Goal: Information Seeking & Learning: Learn about a topic

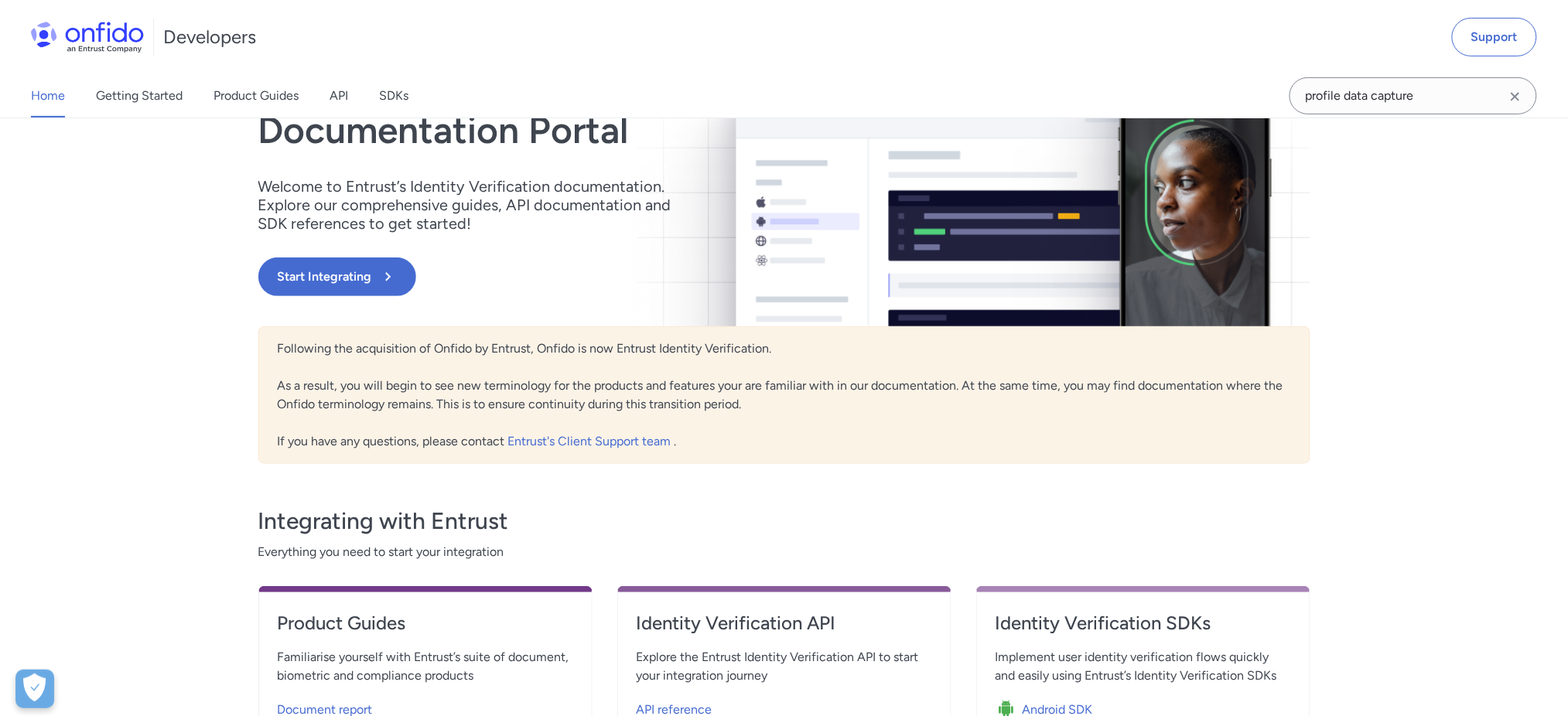
scroll to position [413, 0]
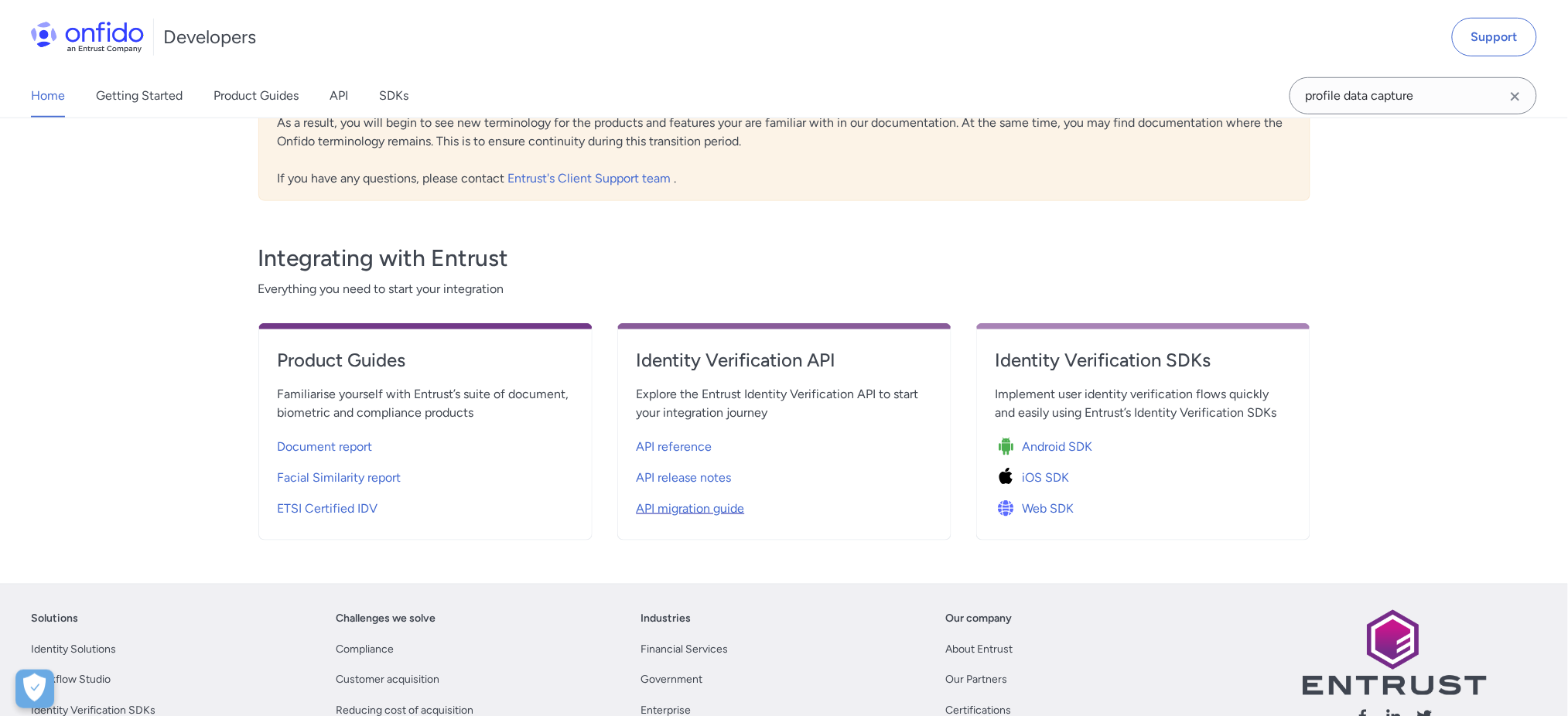
click at [693, 513] on span "API migration guide" at bounding box center [691, 510] width 108 height 19
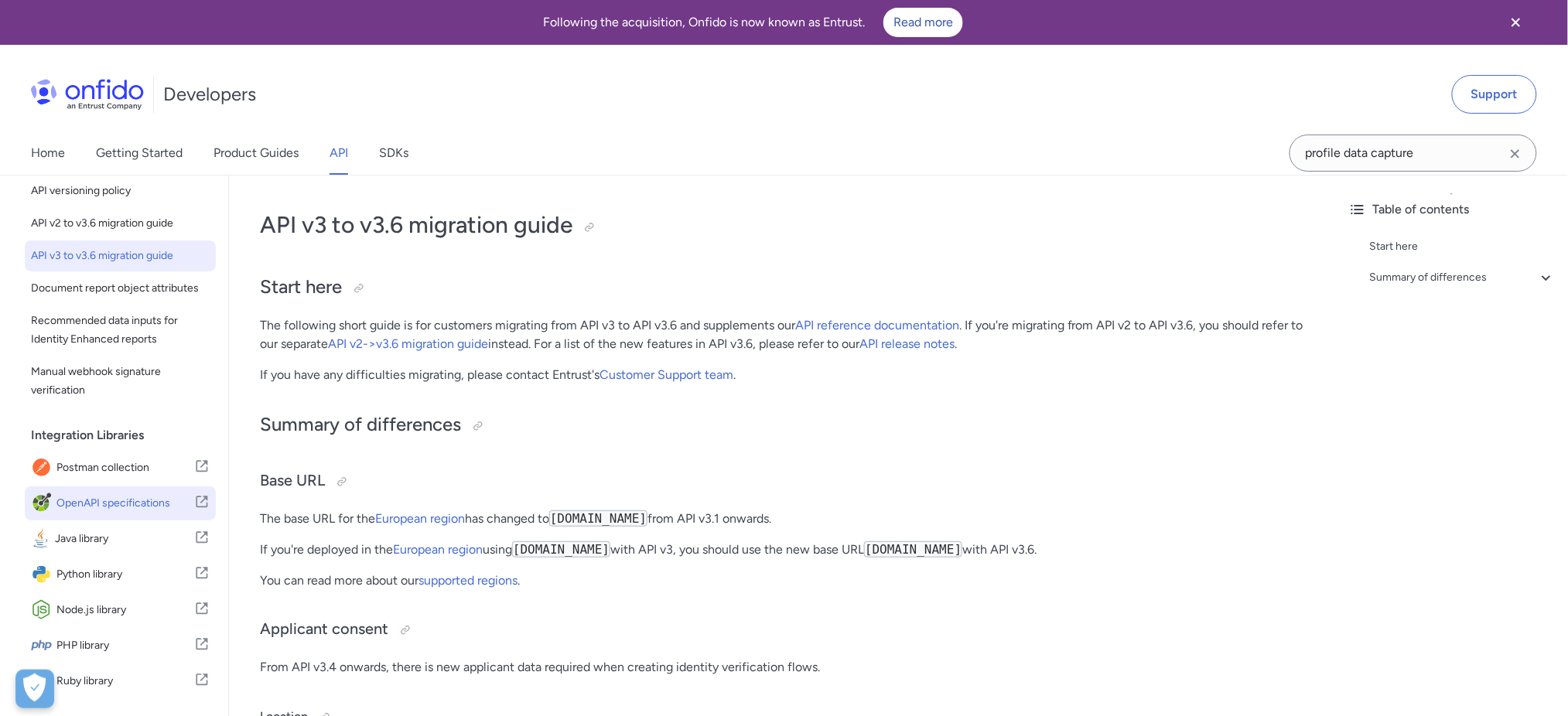
scroll to position [413, 0]
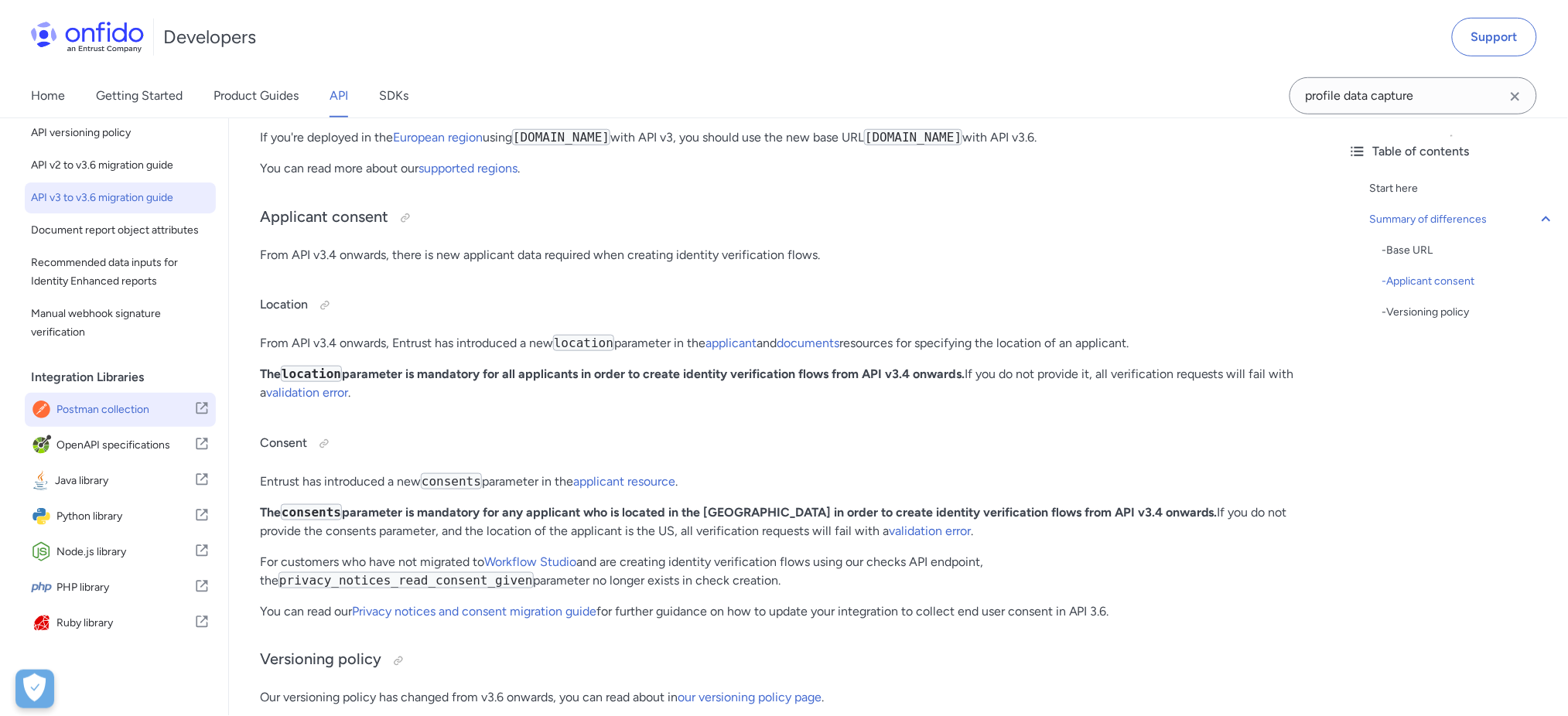
click at [122, 426] on link "Postman collection" at bounding box center [120, 410] width 191 height 34
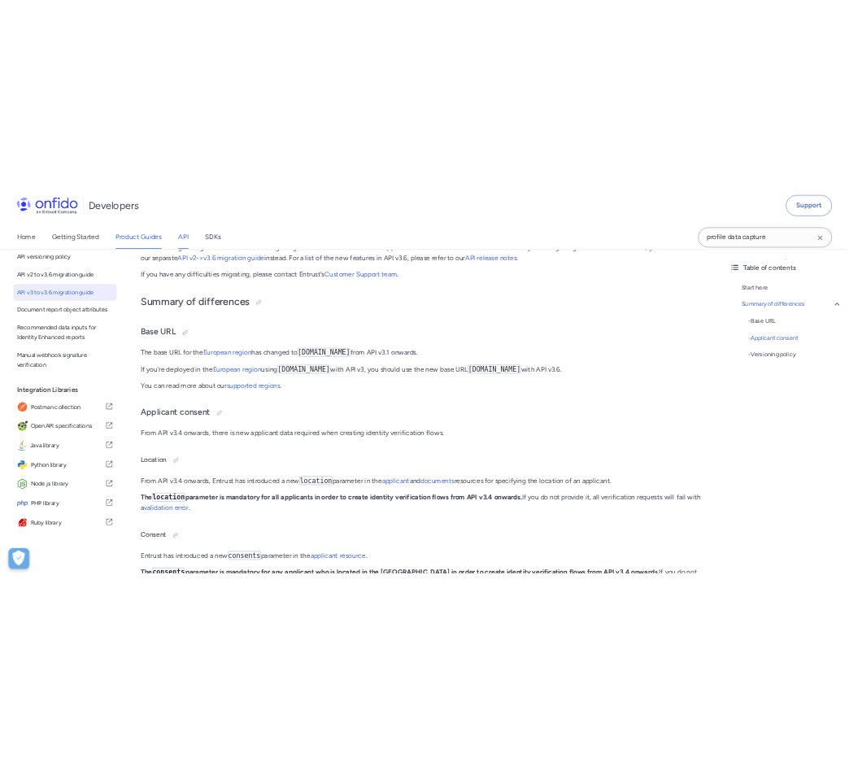
scroll to position [216, 0]
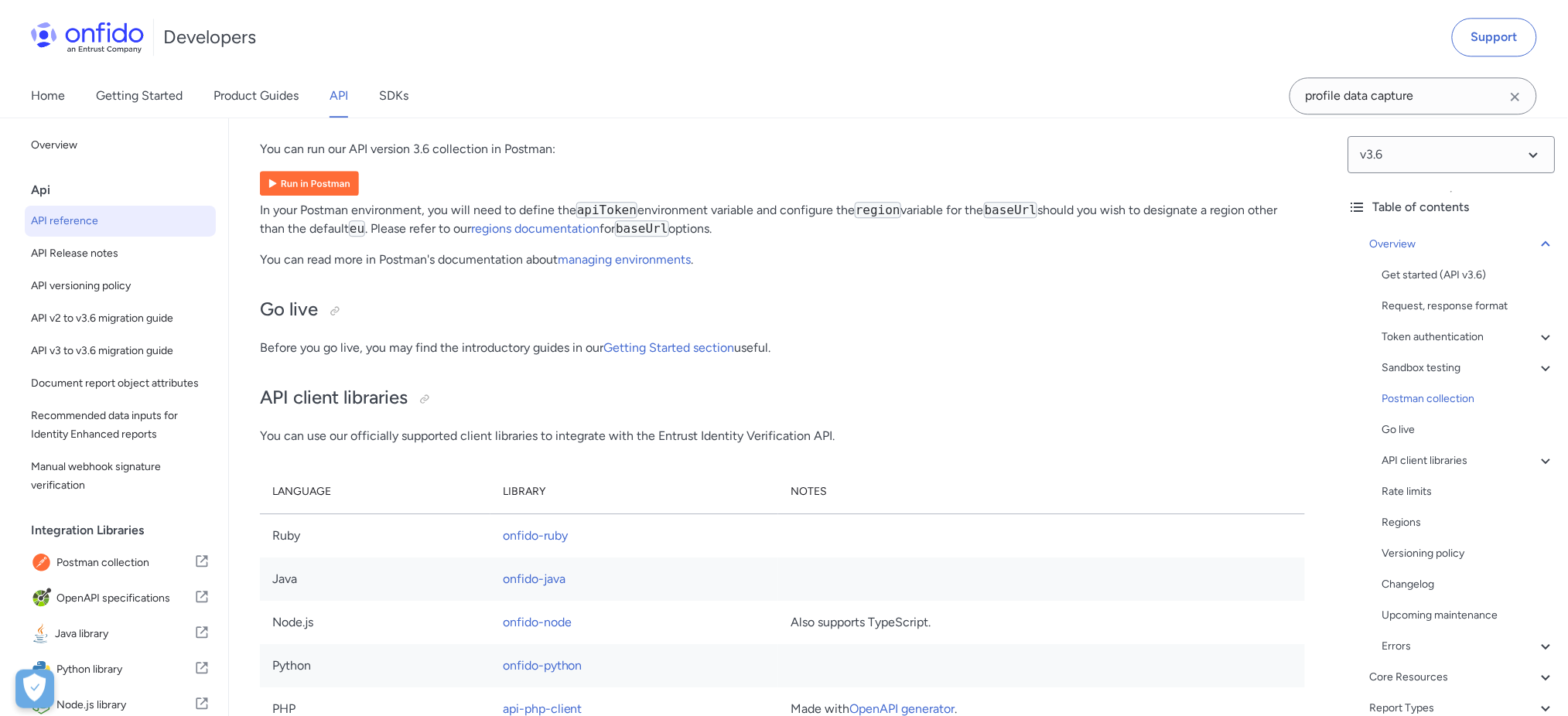
click at [318, 196] on img at bounding box center [309, 184] width 99 height 25
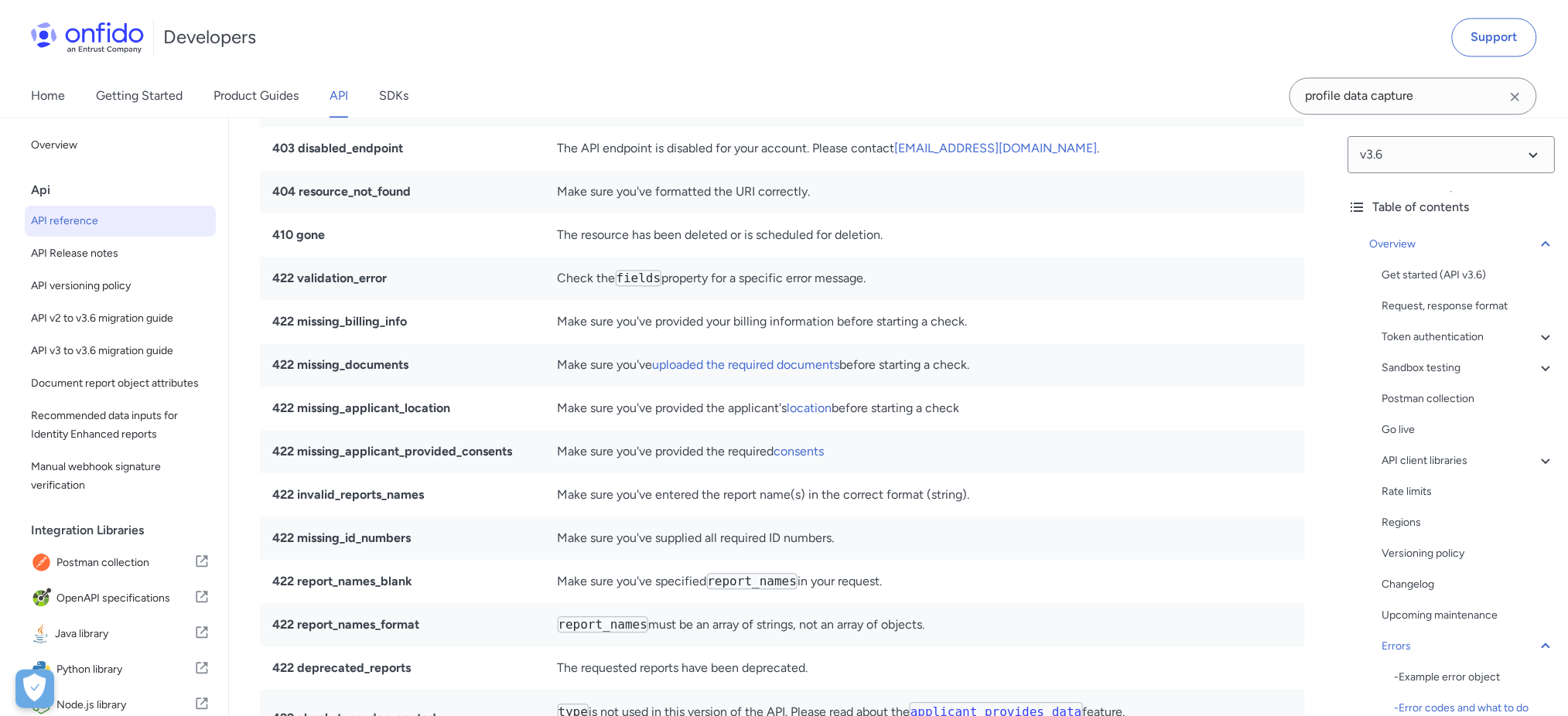
scroll to position [13627, 0]
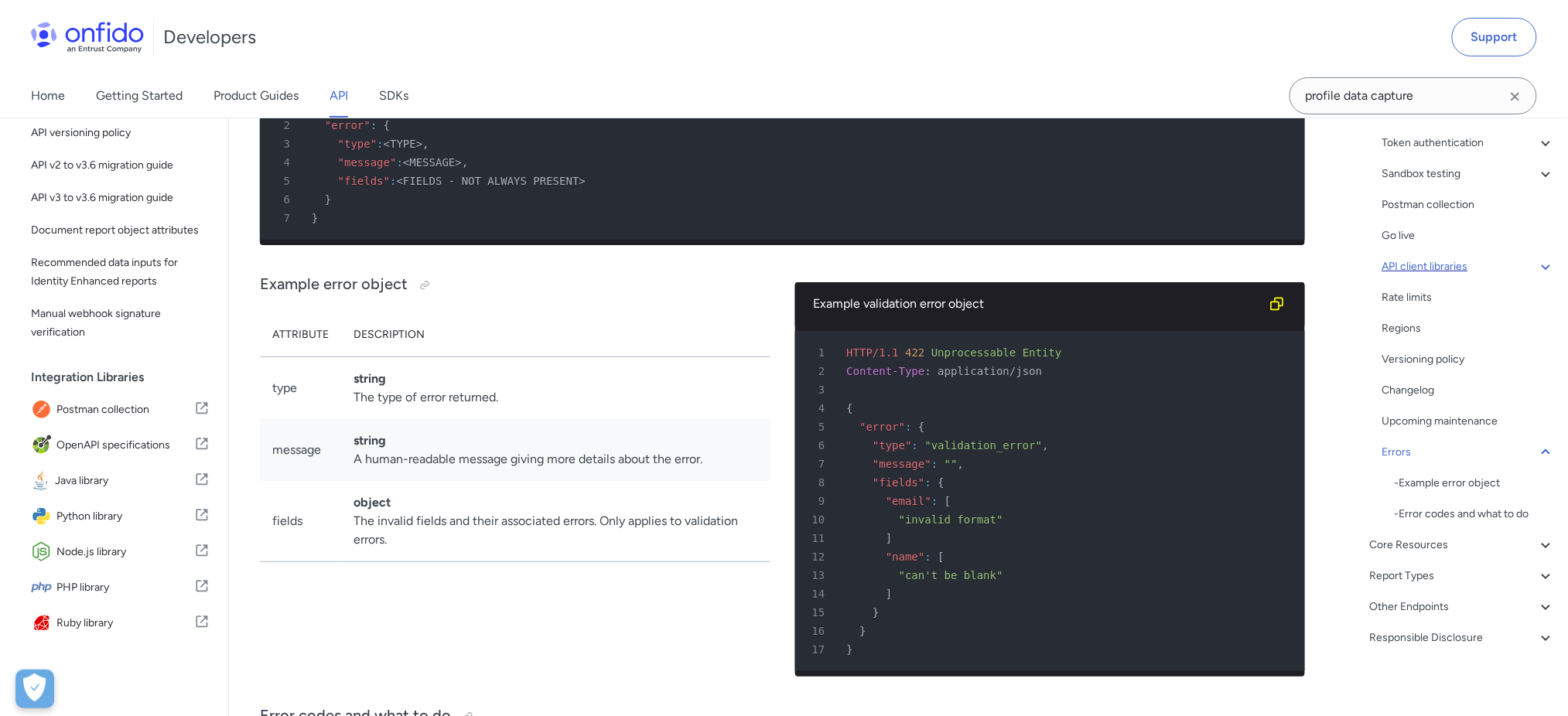
scroll to position [199, 0]
click at [810, 639] on div "Responsible Disclosure" at bounding box center [1462, 634] width 185 height 19
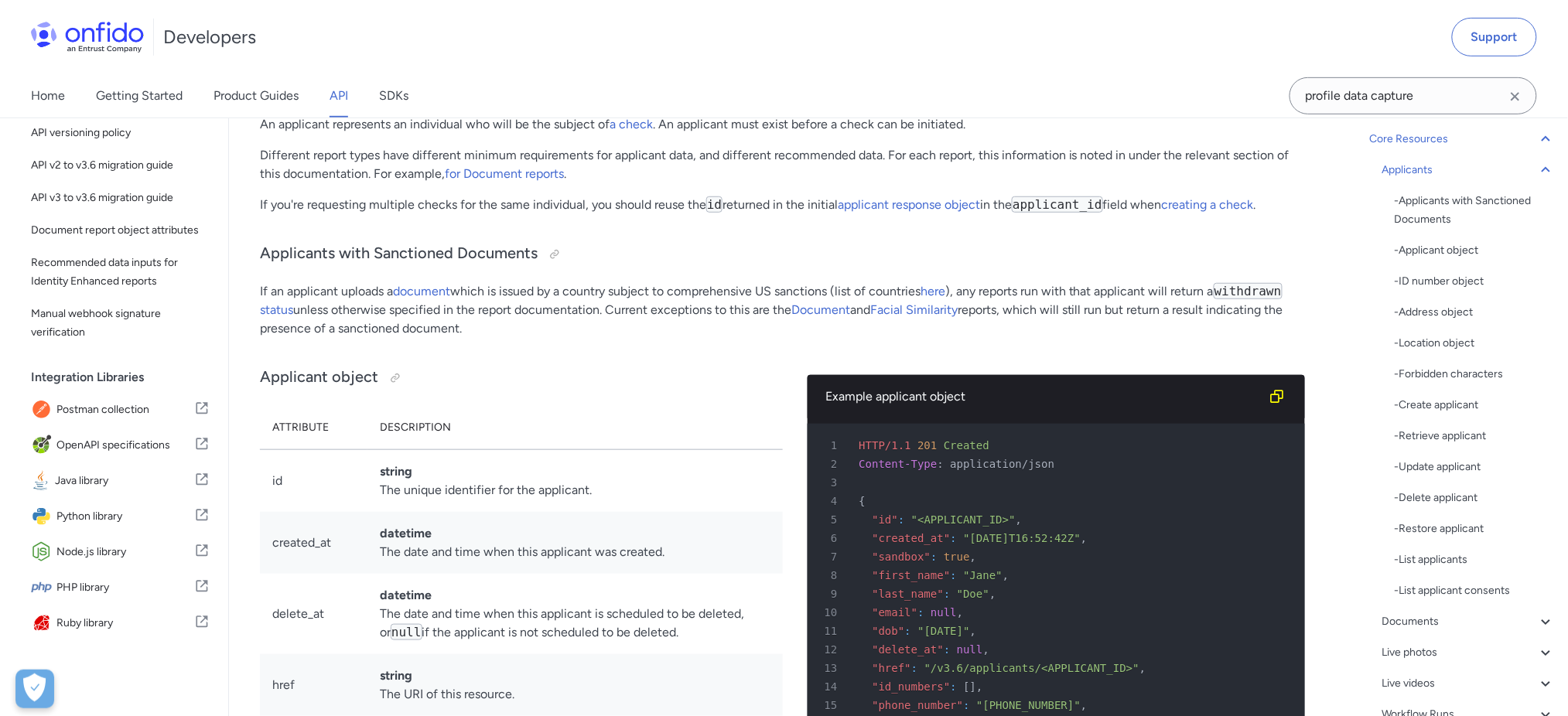
scroll to position [134, 0]
click at [810, 623] on icon at bounding box center [1547, 625] width 19 height 19
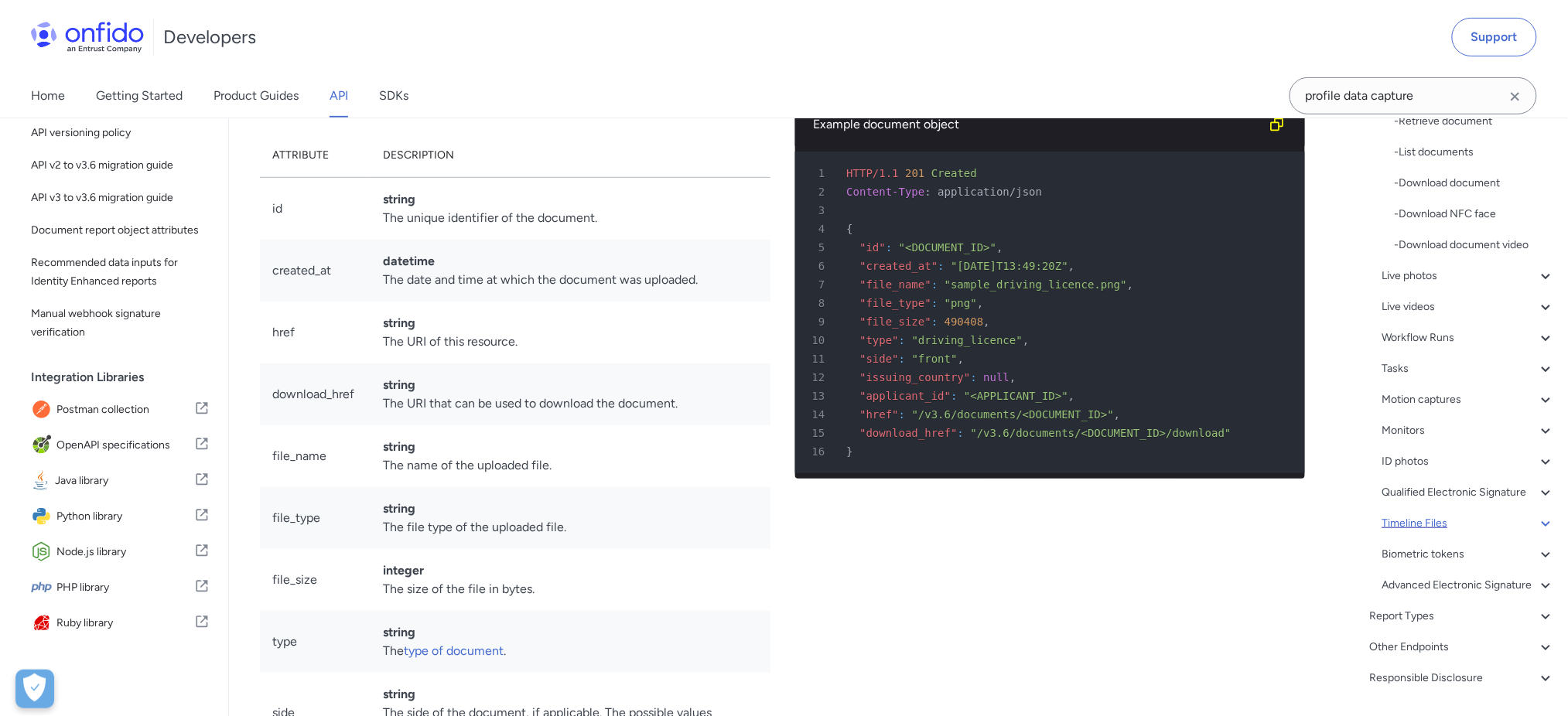
scroll to position [340, 0]
click at [810, 185] on div "- Download document" at bounding box center [1475, 183] width 161 height 19
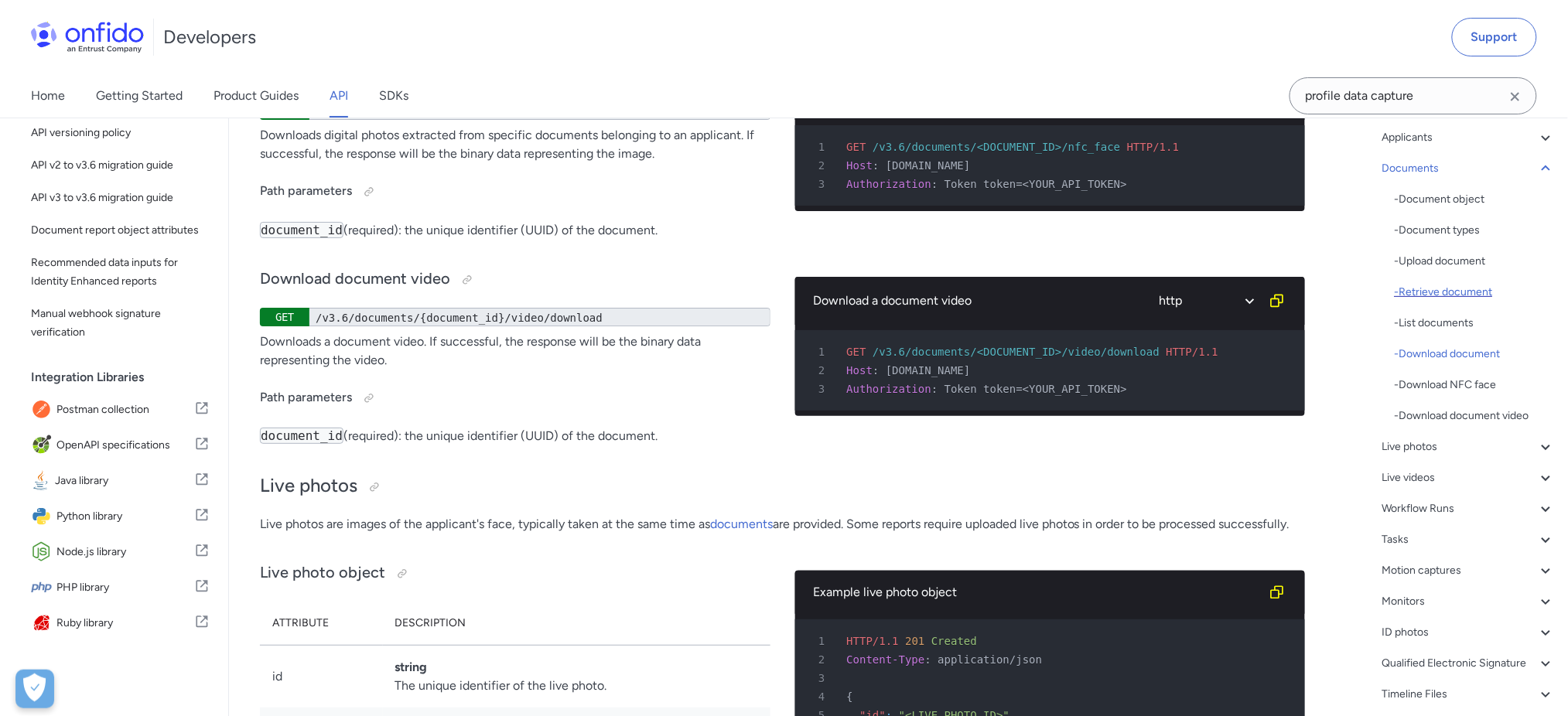
scroll to position [134, 0]
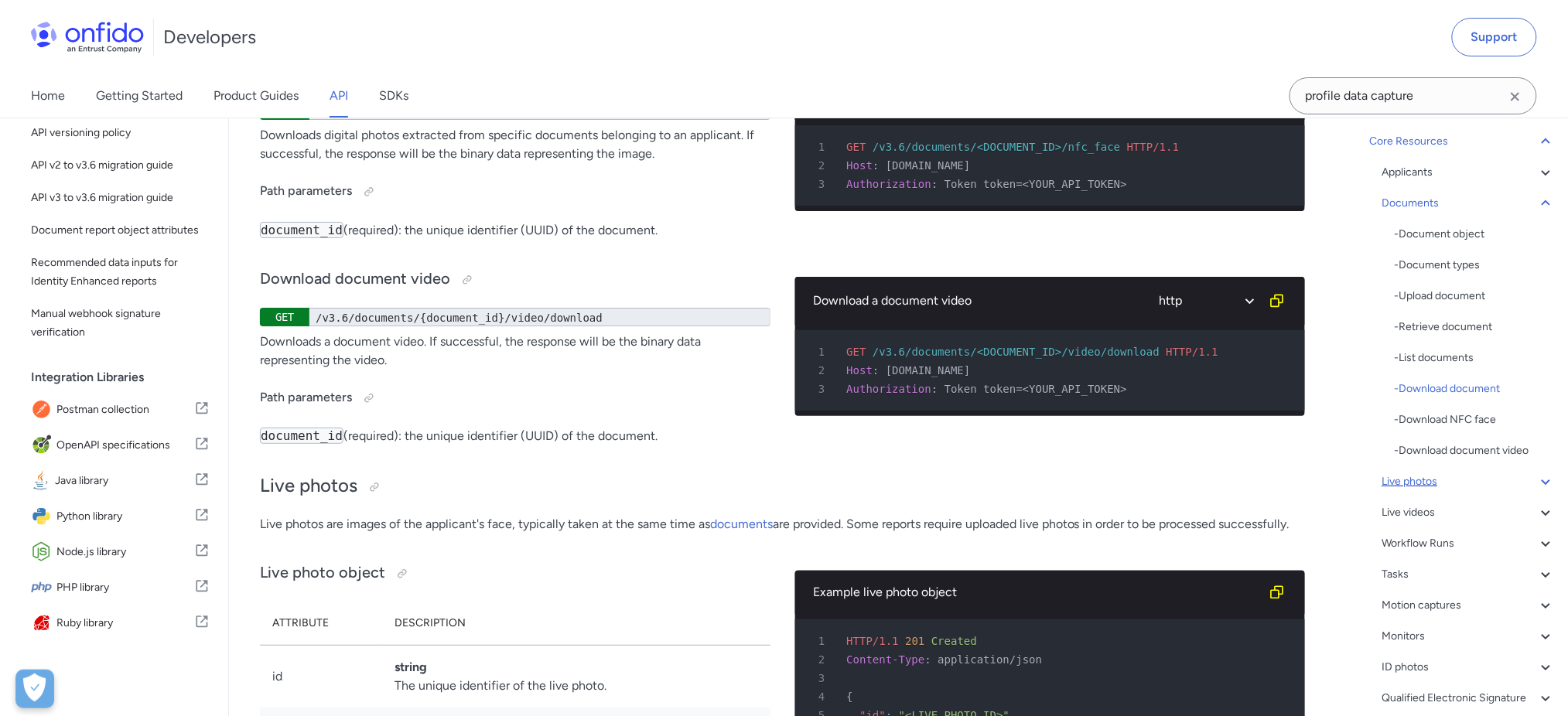
click at [810, 476] on div "Live photos" at bounding box center [1469, 482] width 173 height 19
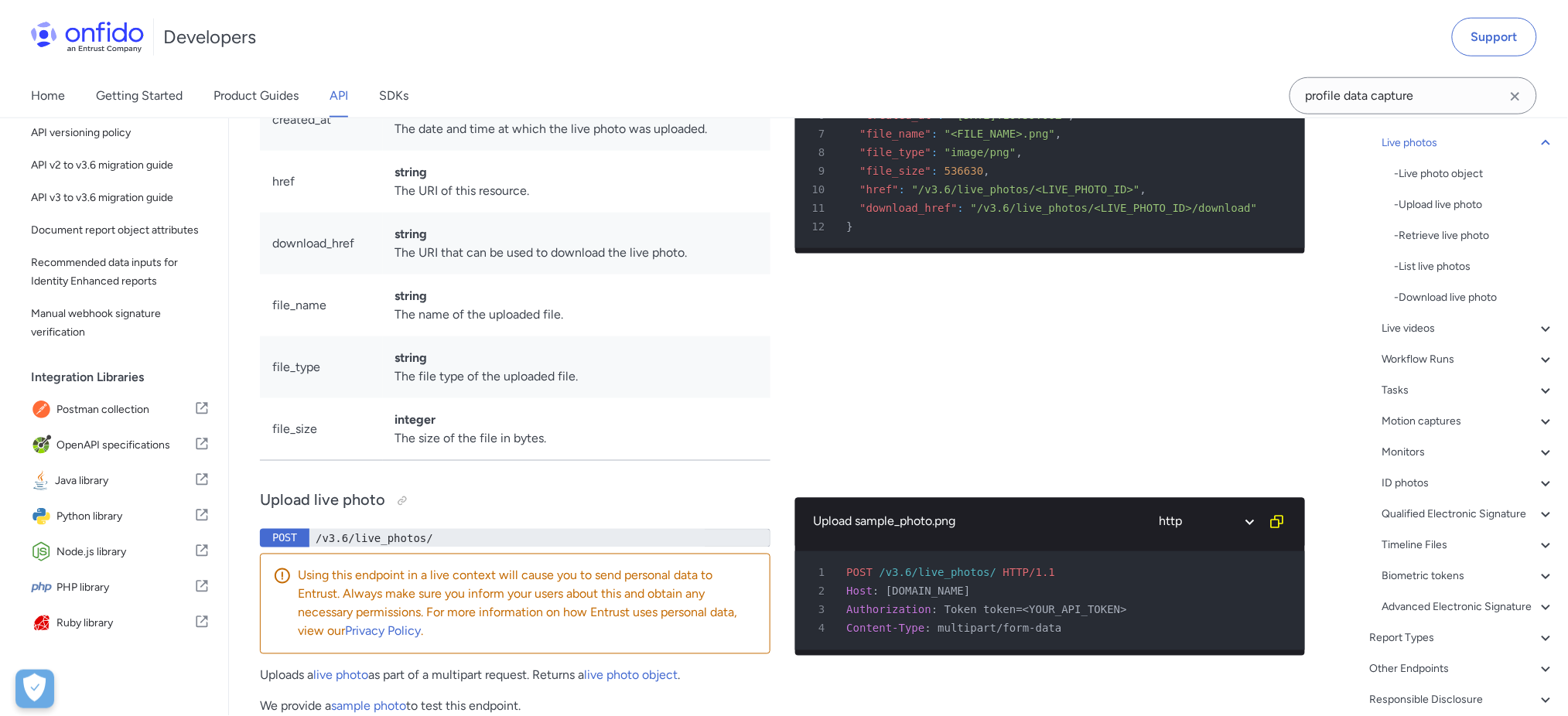
scroll to position [122, 0]
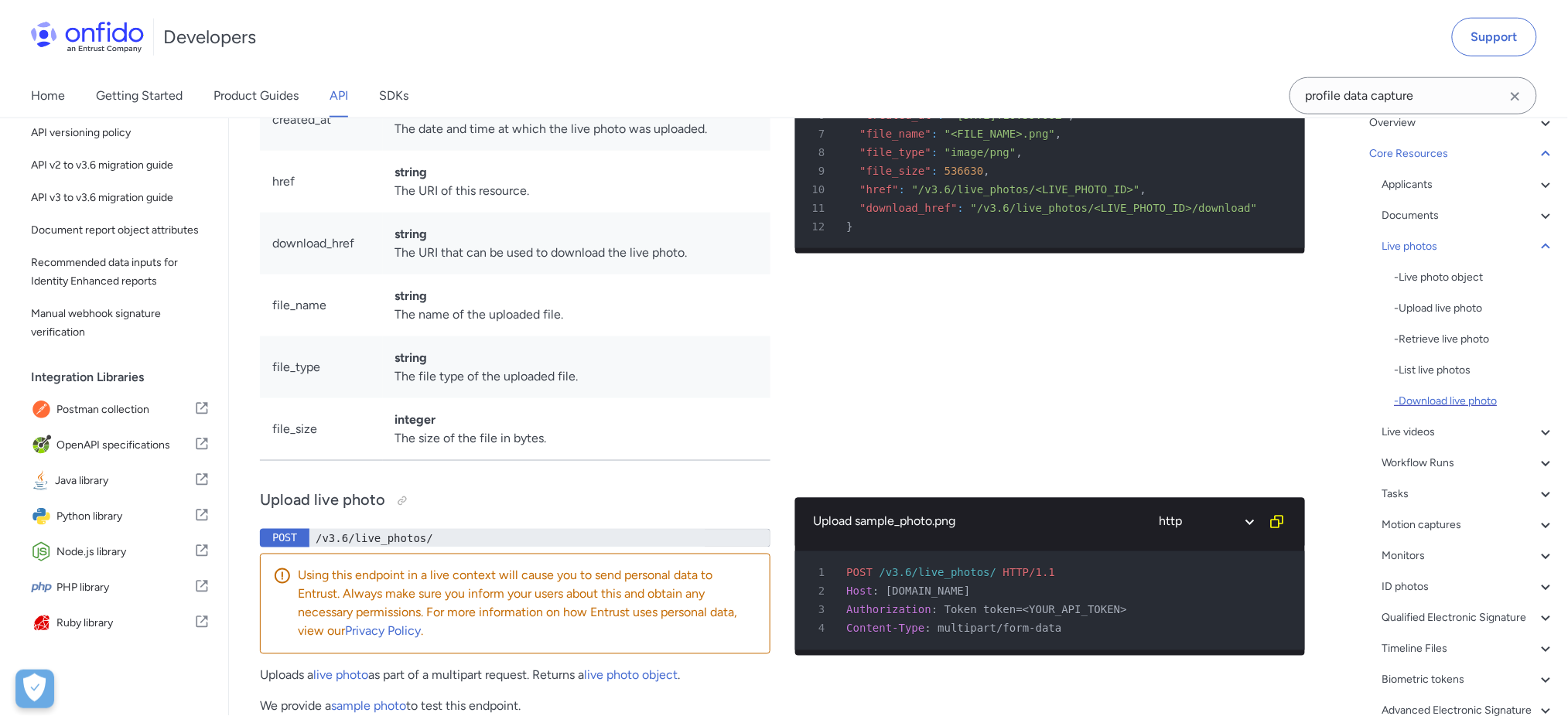
click at [810, 405] on div "- Download live photo" at bounding box center [1475, 402] width 161 height 19
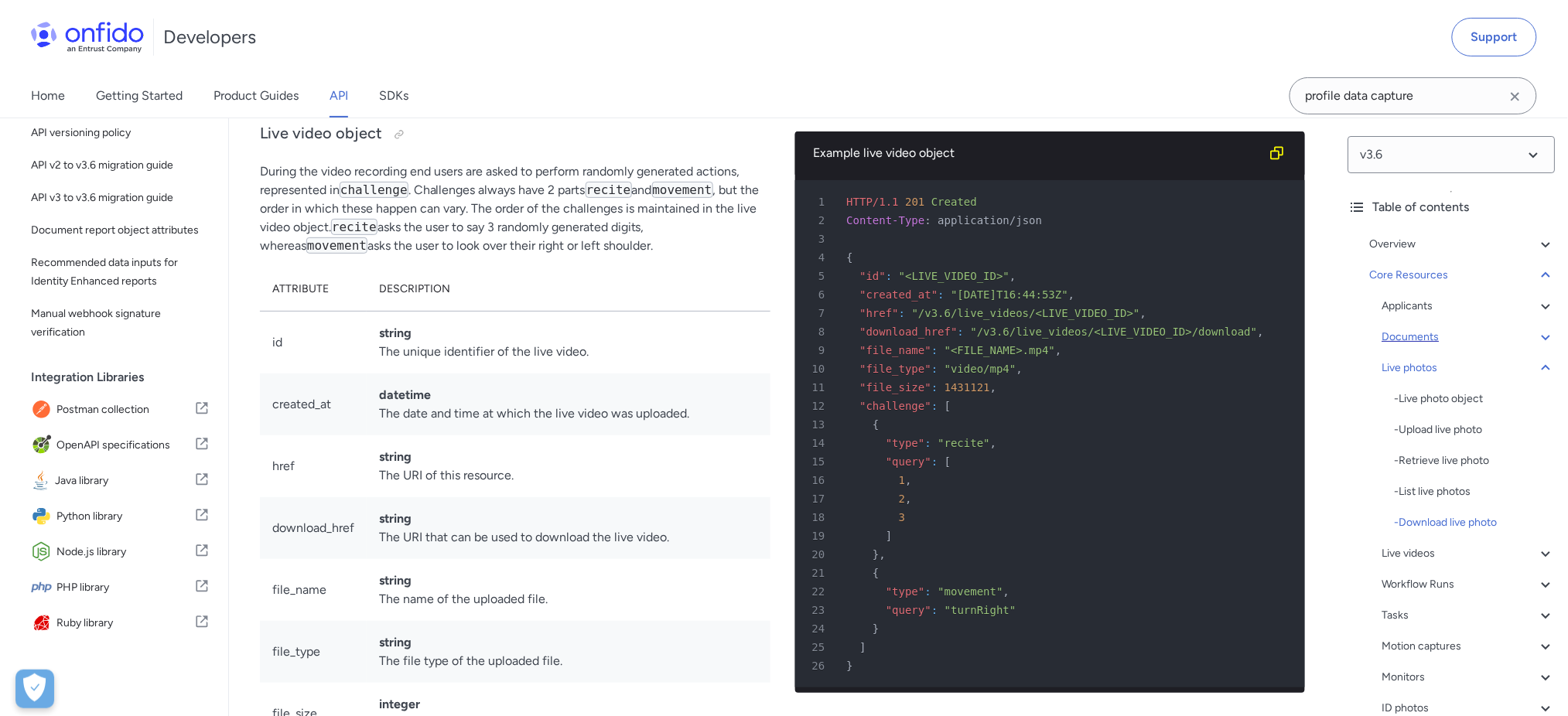
click at [810, 338] on div "Documents" at bounding box center [1469, 338] width 173 height 19
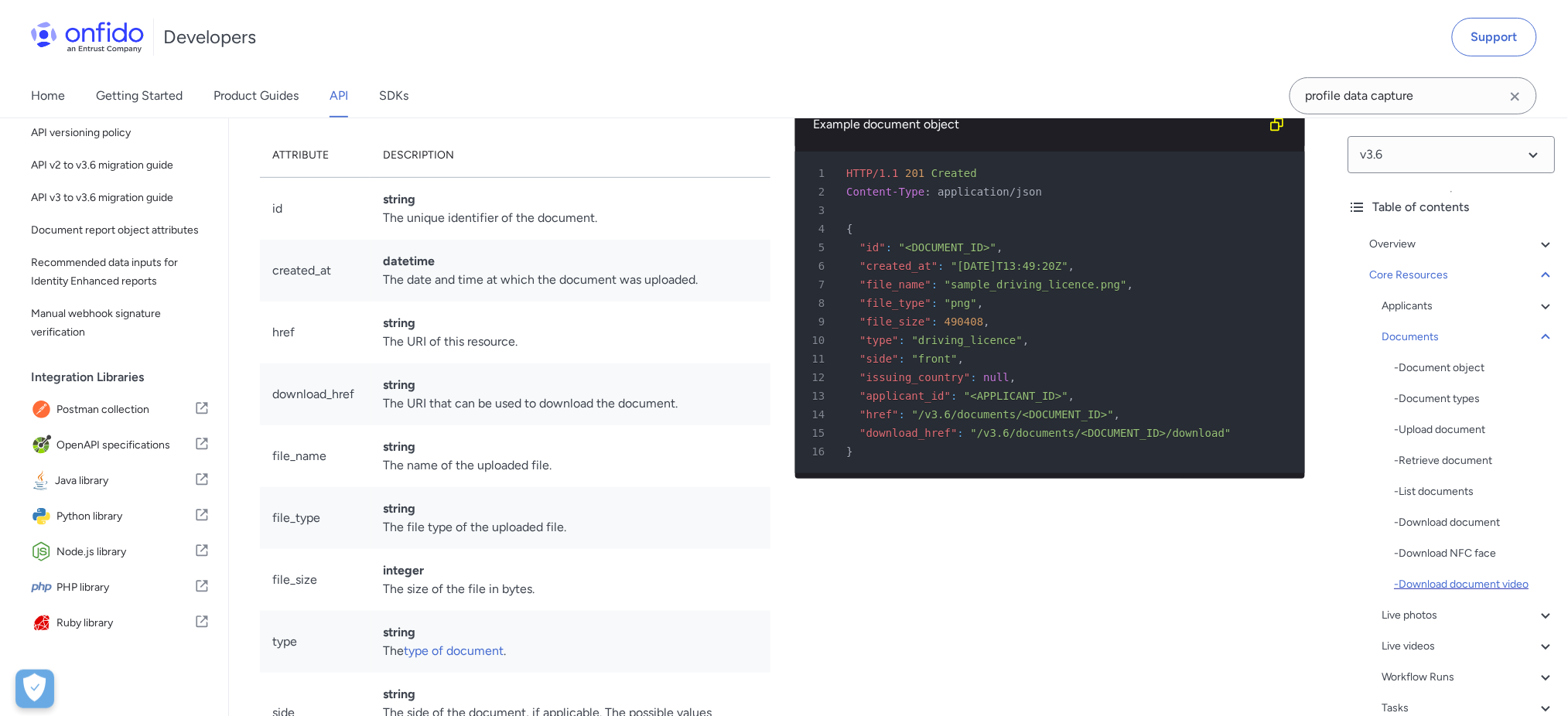
click at [810, 579] on div "- Download document video" at bounding box center [1475, 585] width 161 height 19
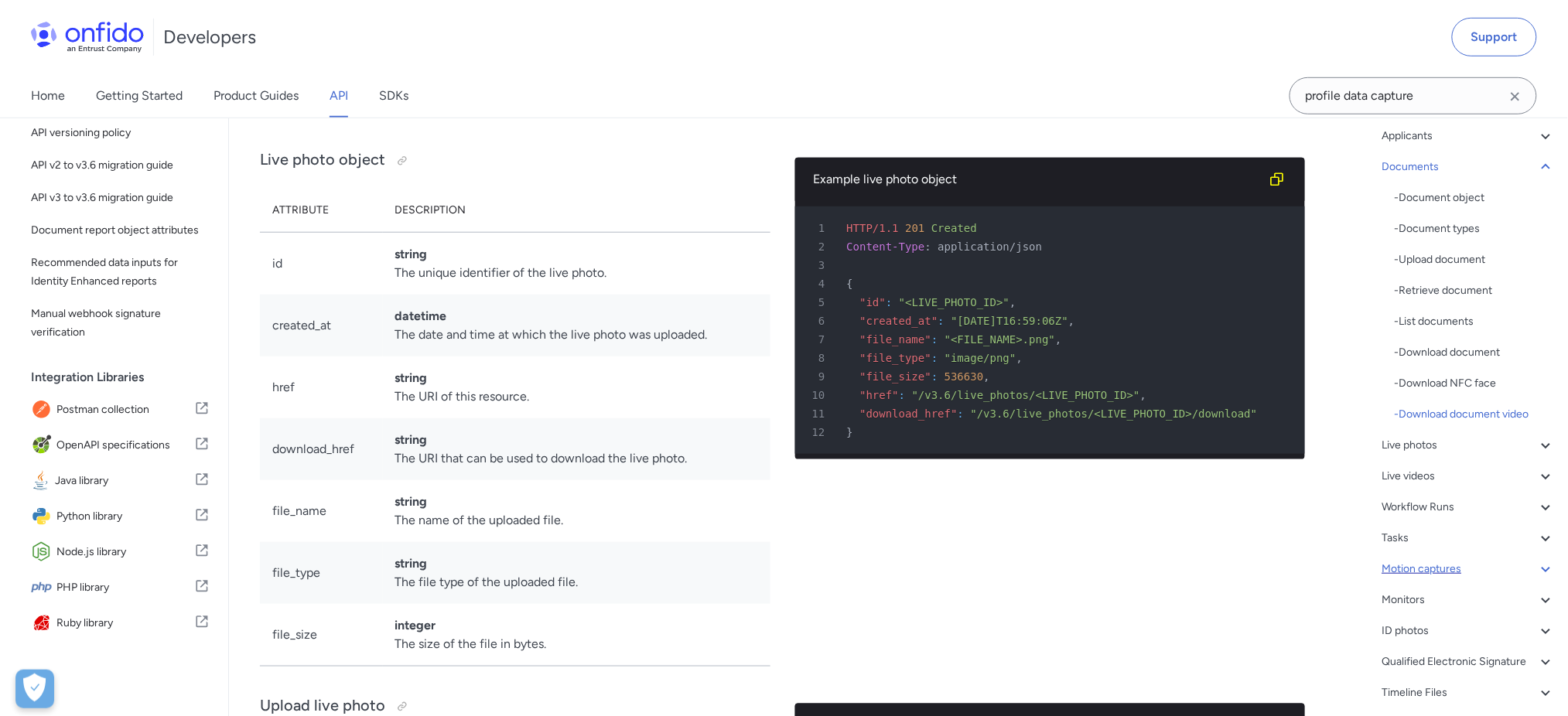
scroll to position [205, 0]
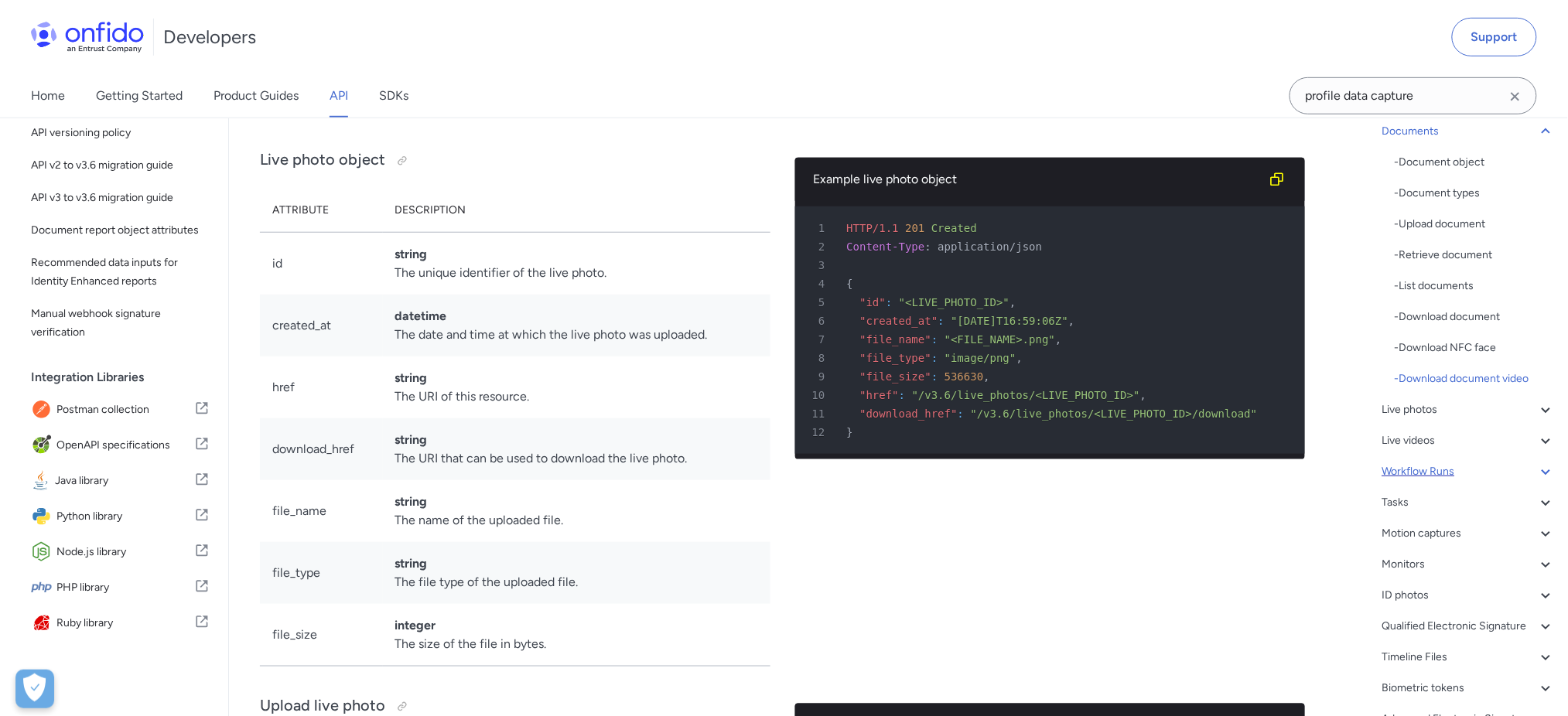
click at [810, 471] on div "Workflow Runs" at bounding box center [1469, 473] width 173 height 19
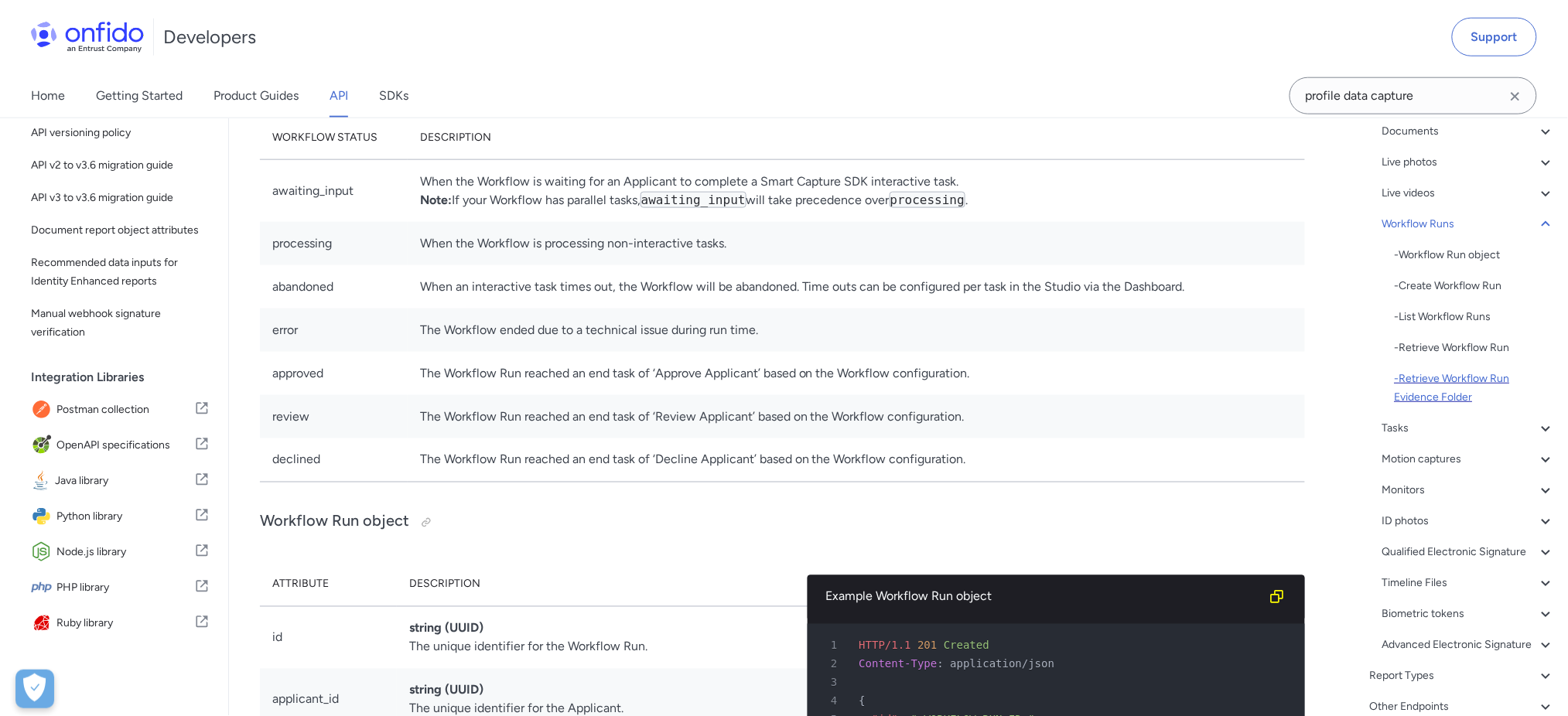
click at [810, 379] on div "- Retrieve Workflow Run Evidence Folder" at bounding box center [1475, 388] width 161 height 37
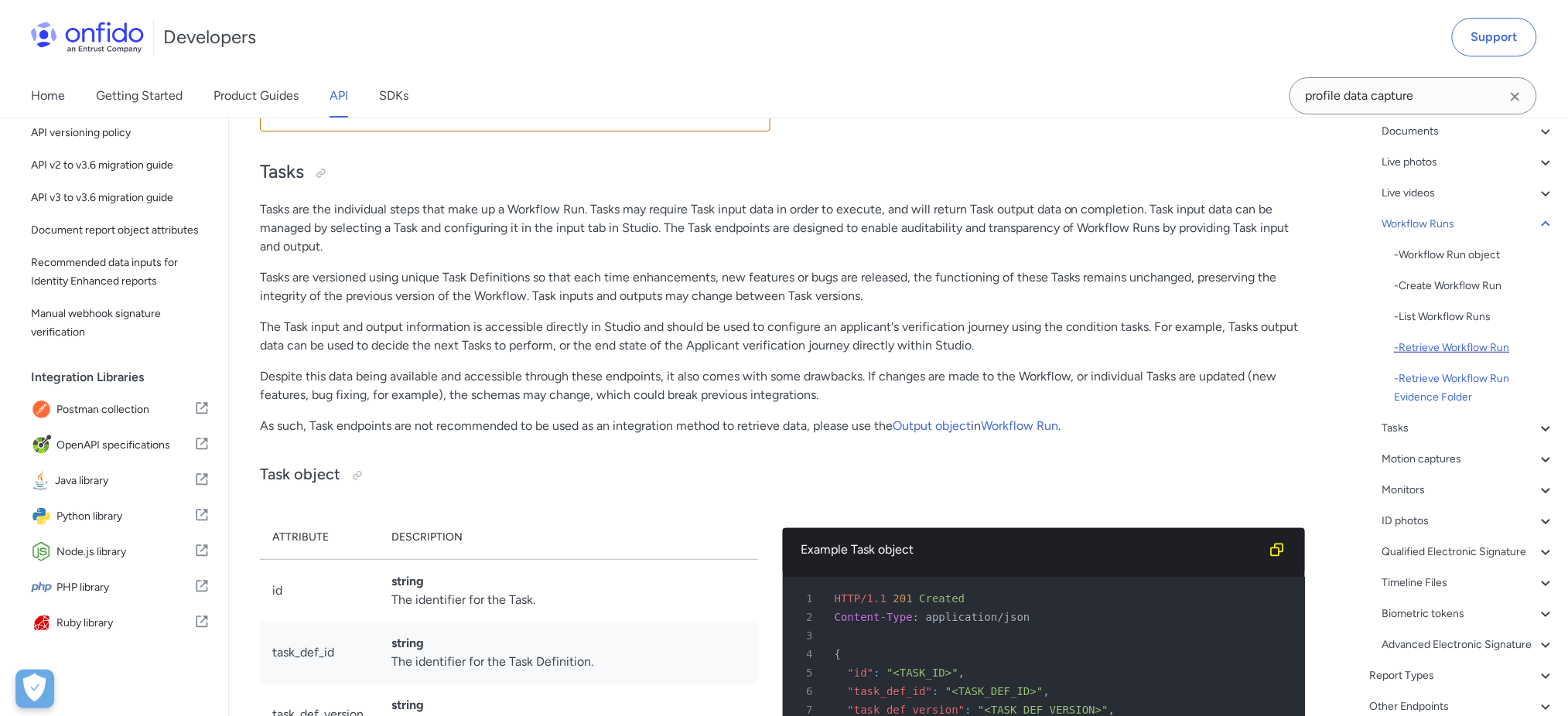
click at [810, 348] on div "- Retrieve Workflow Run" at bounding box center [1475, 348] width 161 height 19
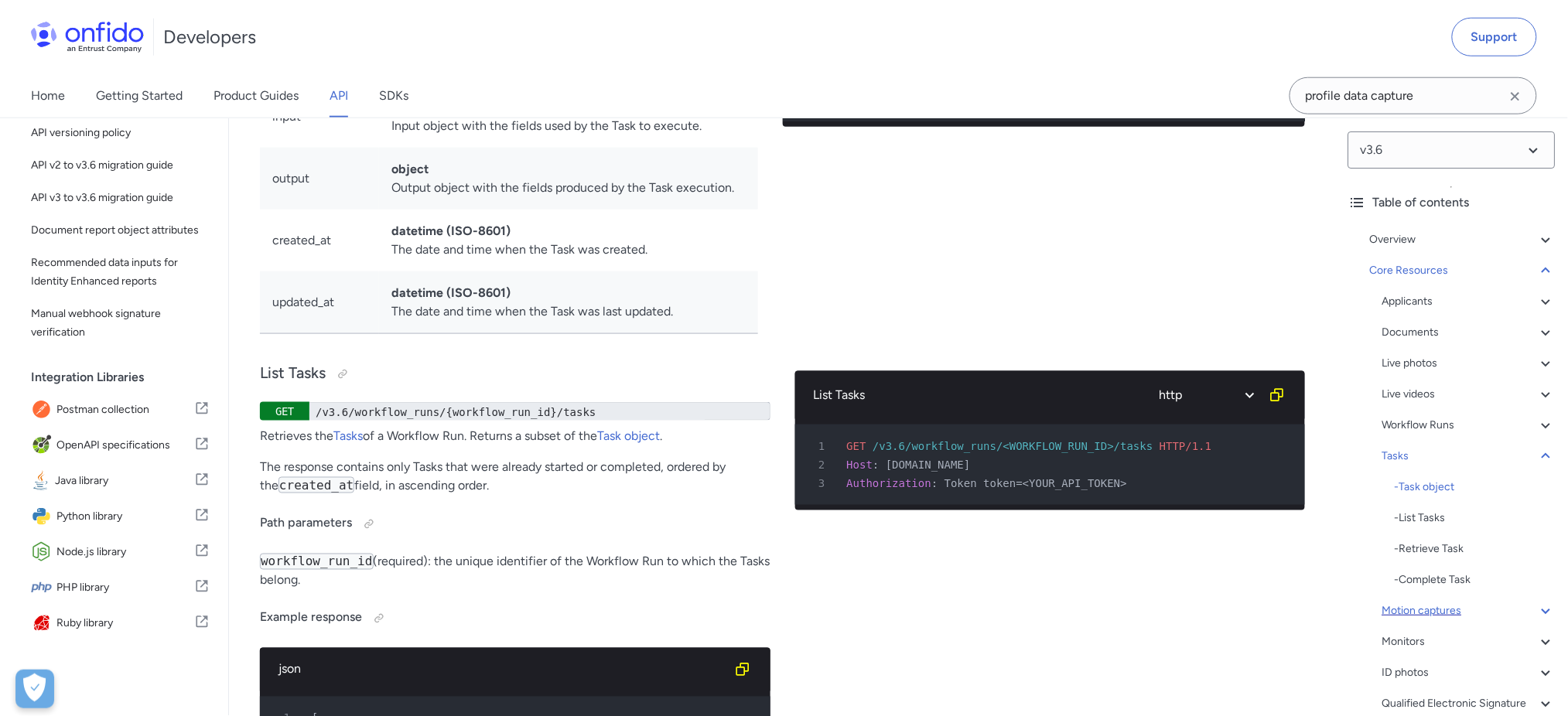
scroll to position [0, 0]
click at [810, 397] on icon at bounding box center [1547, 399] width 19 height 19
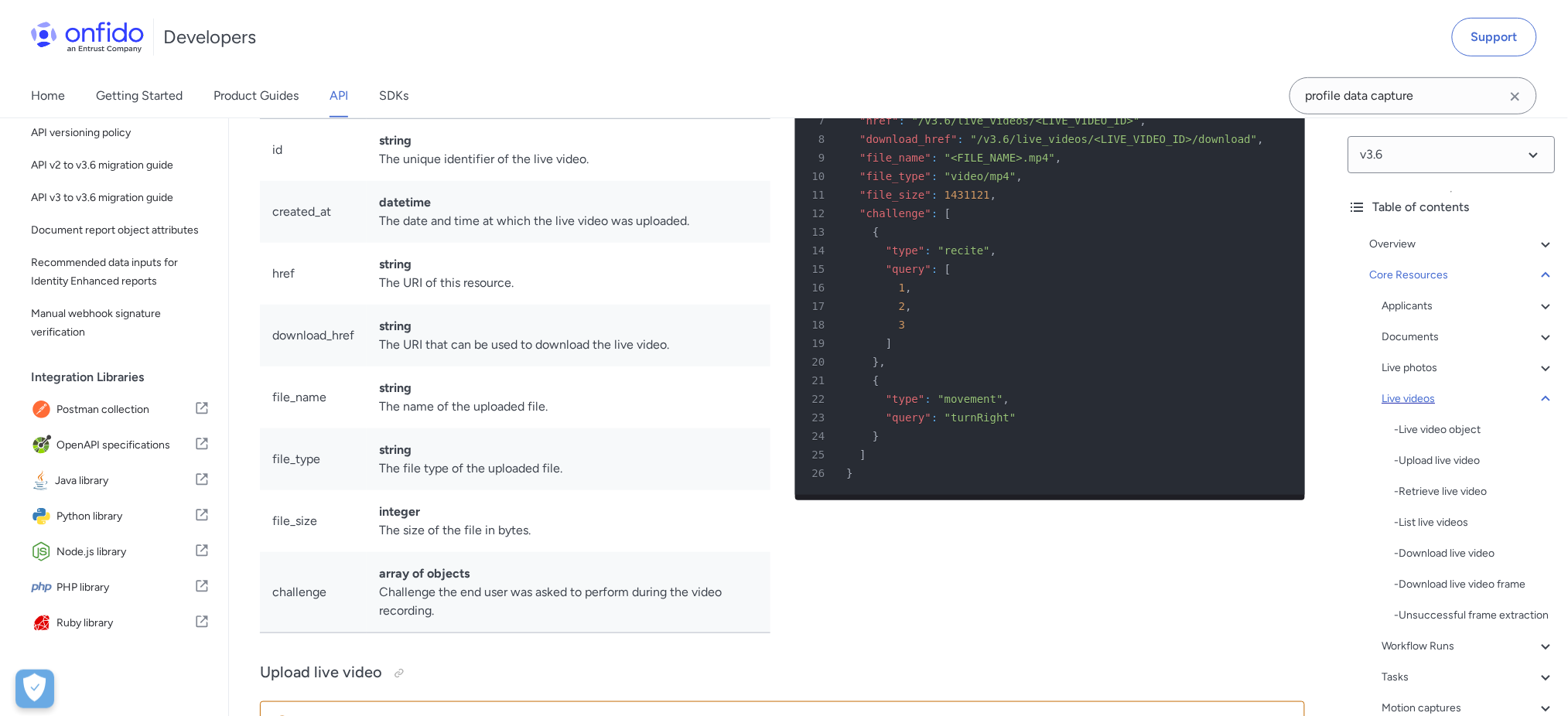
click at [810, 397] on icon at bounding box center [1546, 399] width 9 height 6
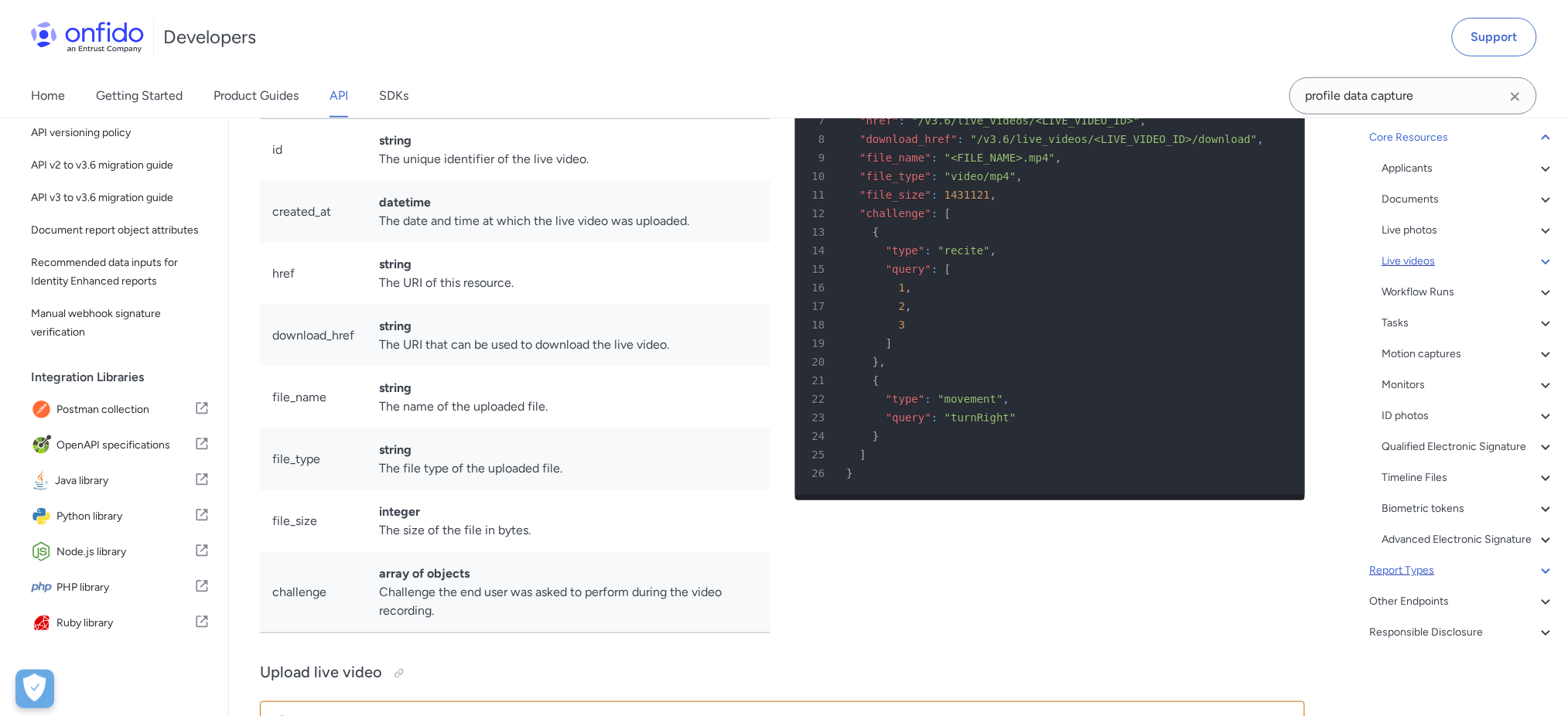
scroll to position [174, 0]
click at [810, 345] on div "Motion captures" at bounding box center [1469, 355] width 173 height 19
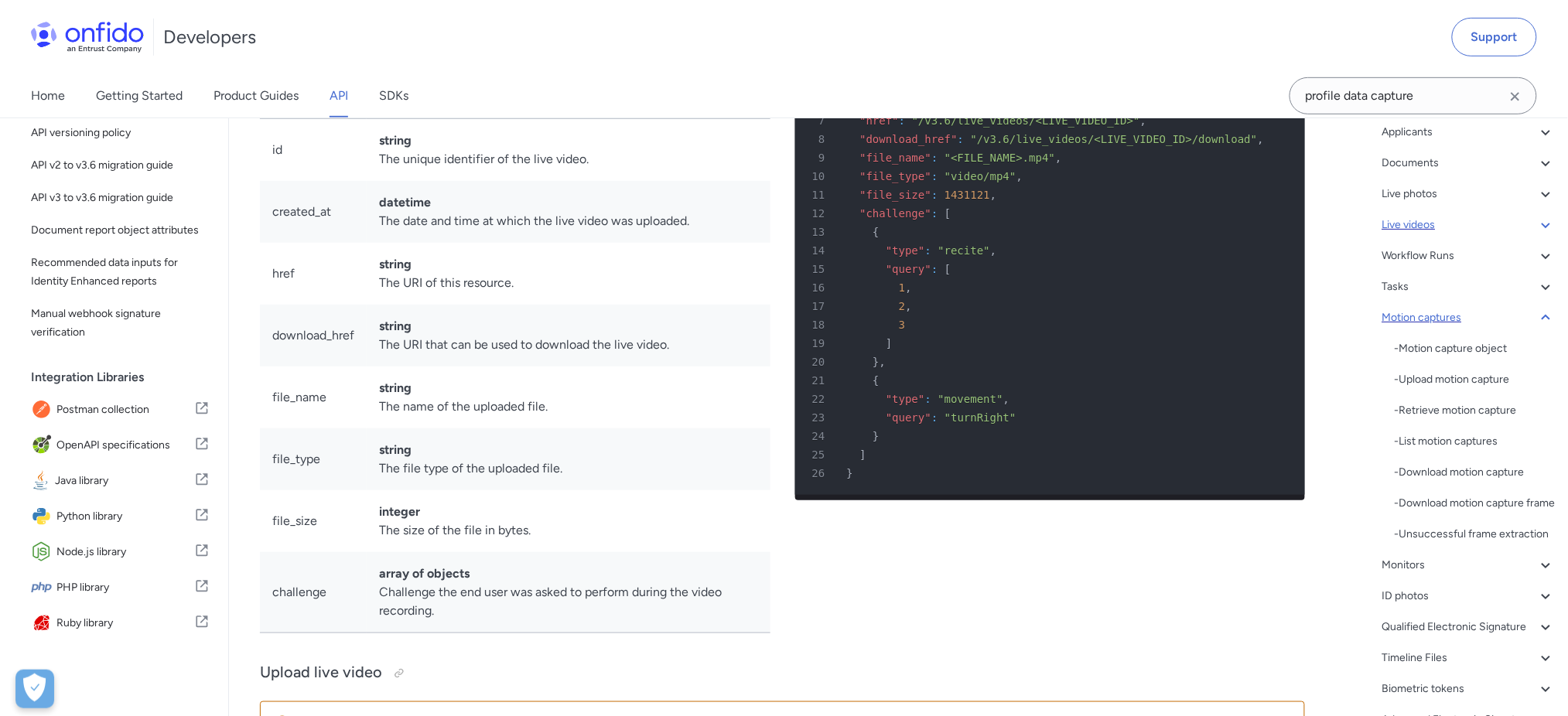
scroll to position [41717, 0]
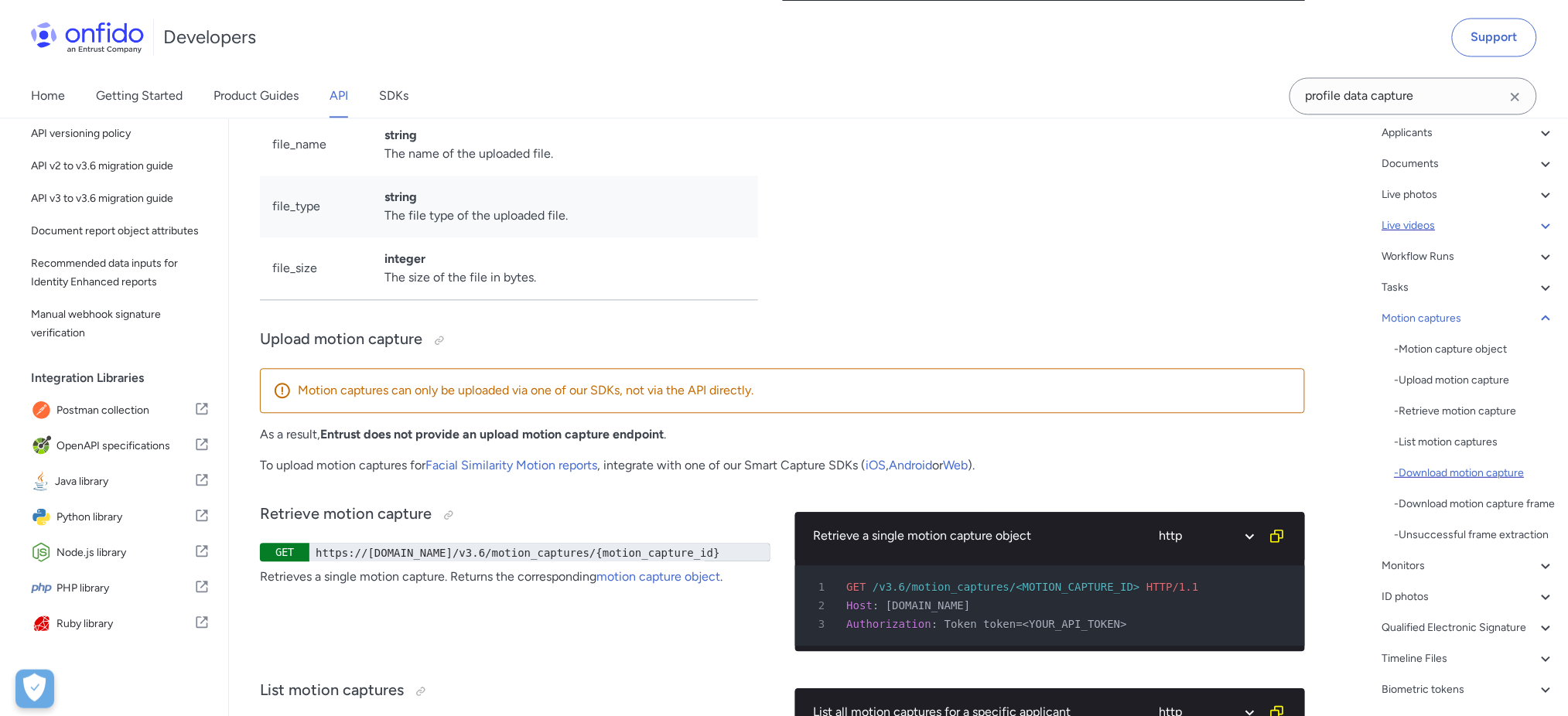
click at [810, 474] on div "- Download motion capture" at bounding box center [1475, 473] width 161 height 19
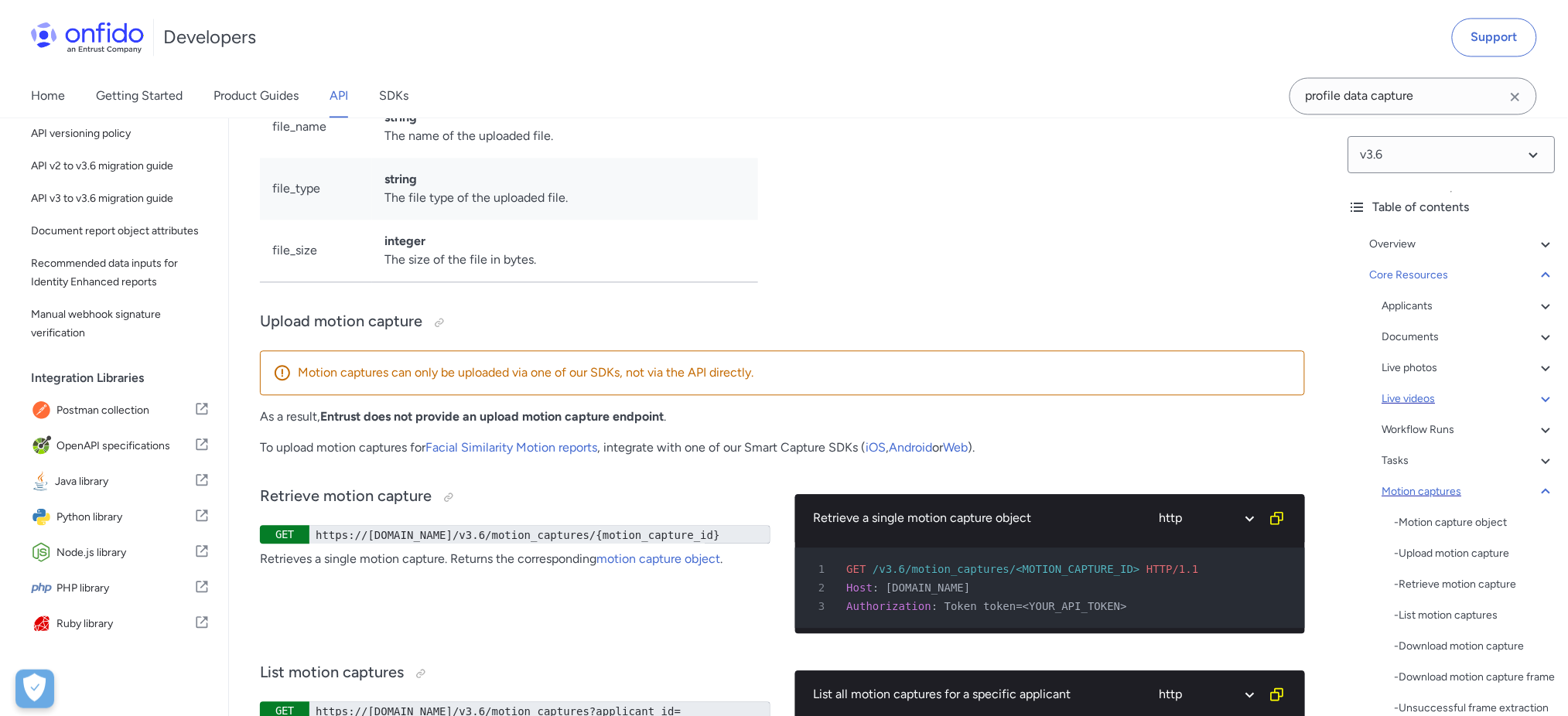
click at [810, 492] on icon at bounding box center [1547, 493] width 19 height 19
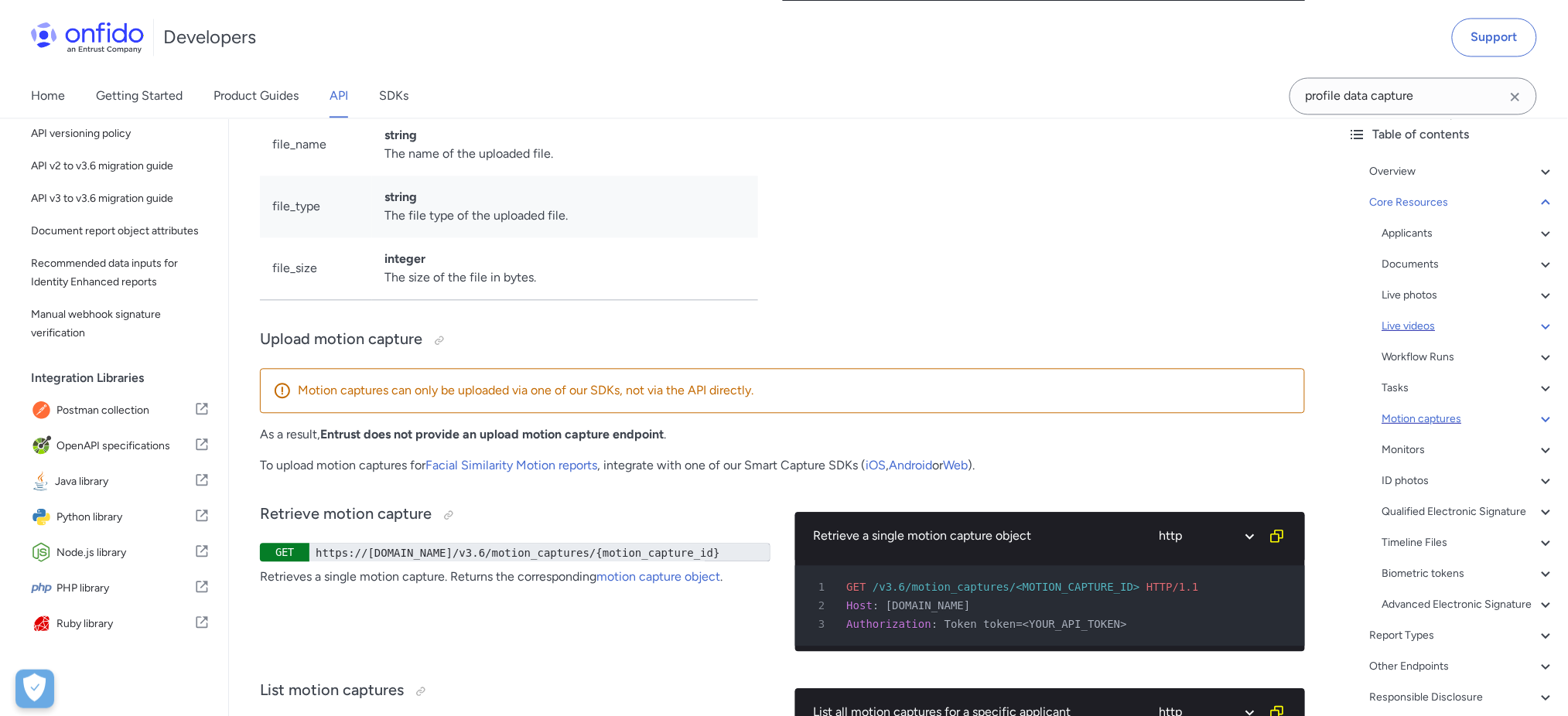
scroll to position [174, 0]
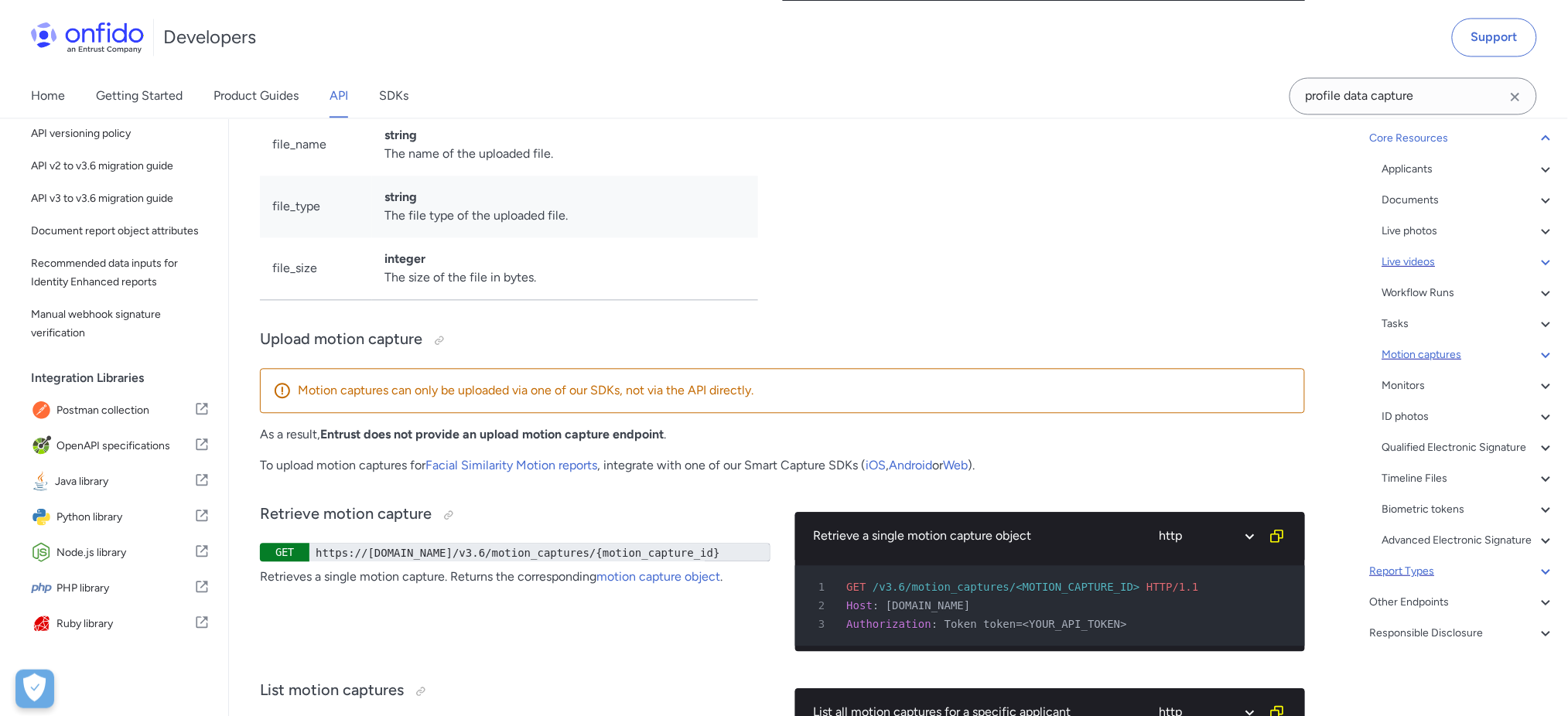
click at [810, 574] on div "Report Types" at bounding box center [1462, 571] width 185 height 19
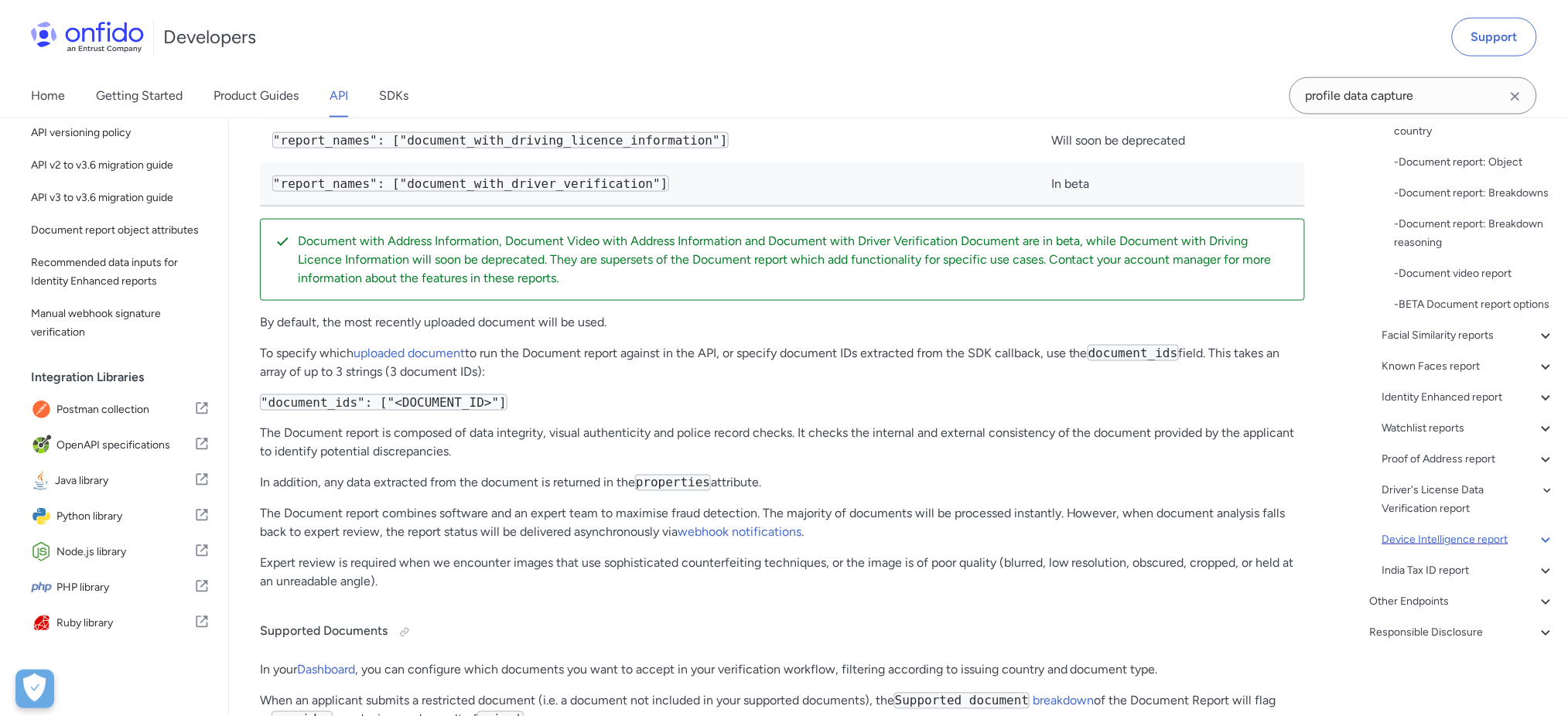
scroll to position [322, 0]
click at [810, 330] on div "Facial Similarity reports" at bounding box center [1469, 336] width 173 height 19
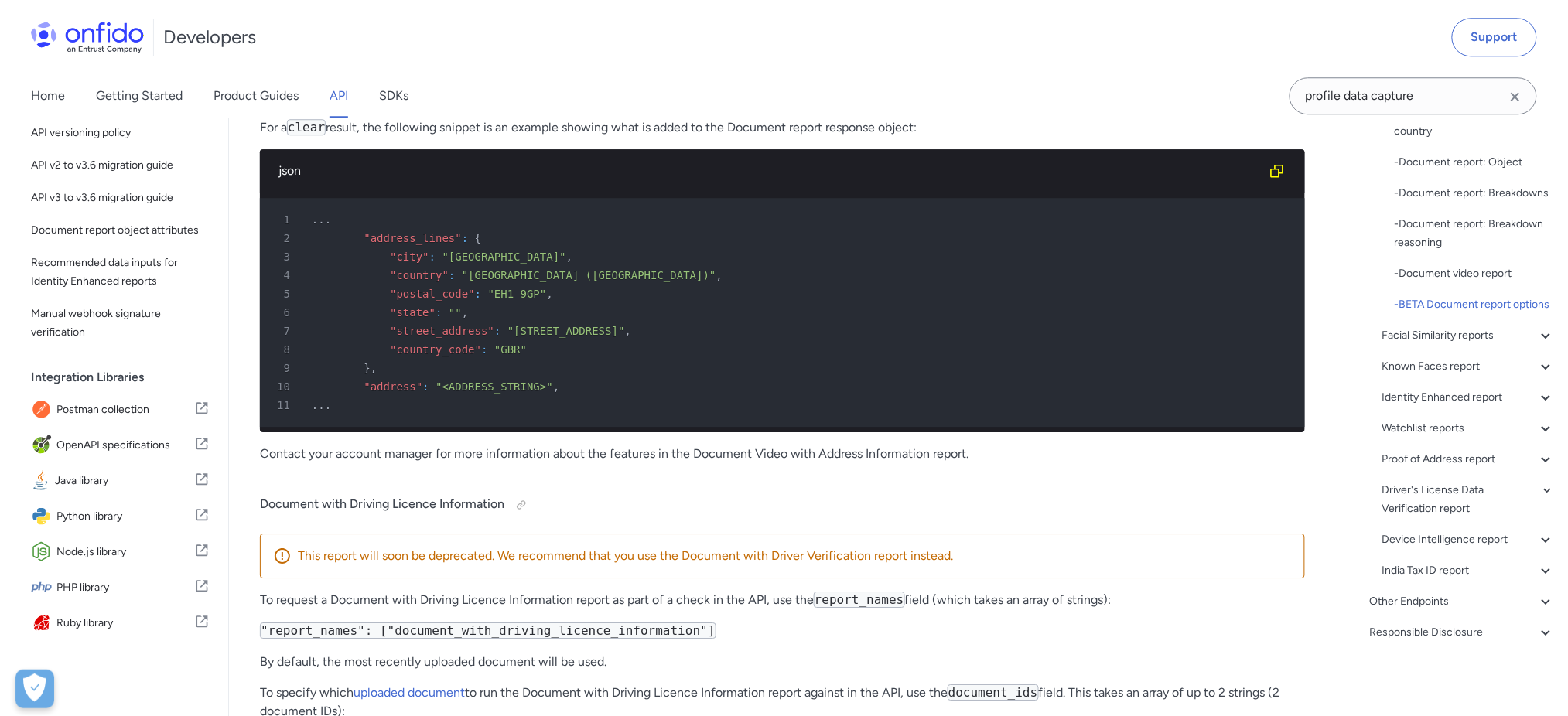
scroll to position [65689, 0]
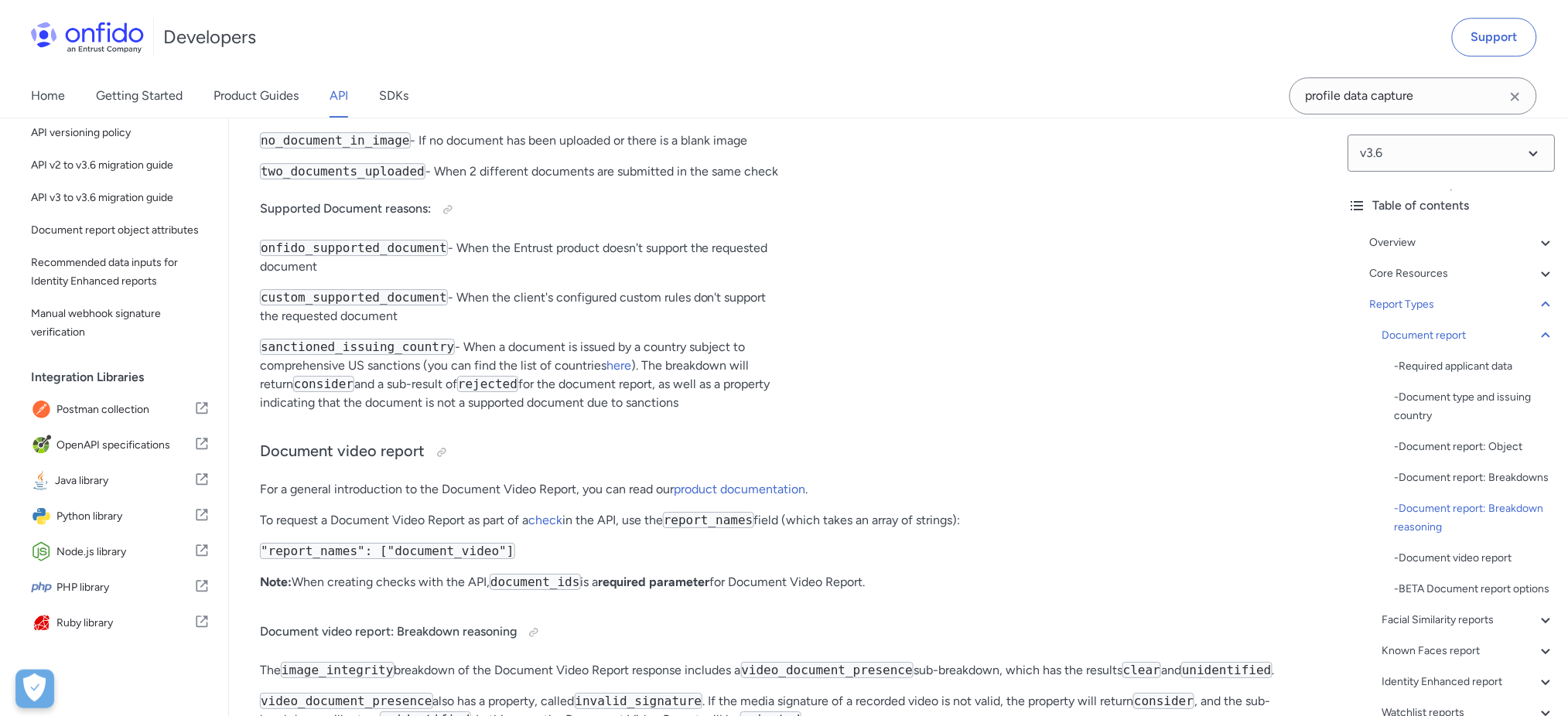
scroll to position [0, 0]
click at [339, 103] on link "API" at bounding box center [339, 96] width 19 height 44
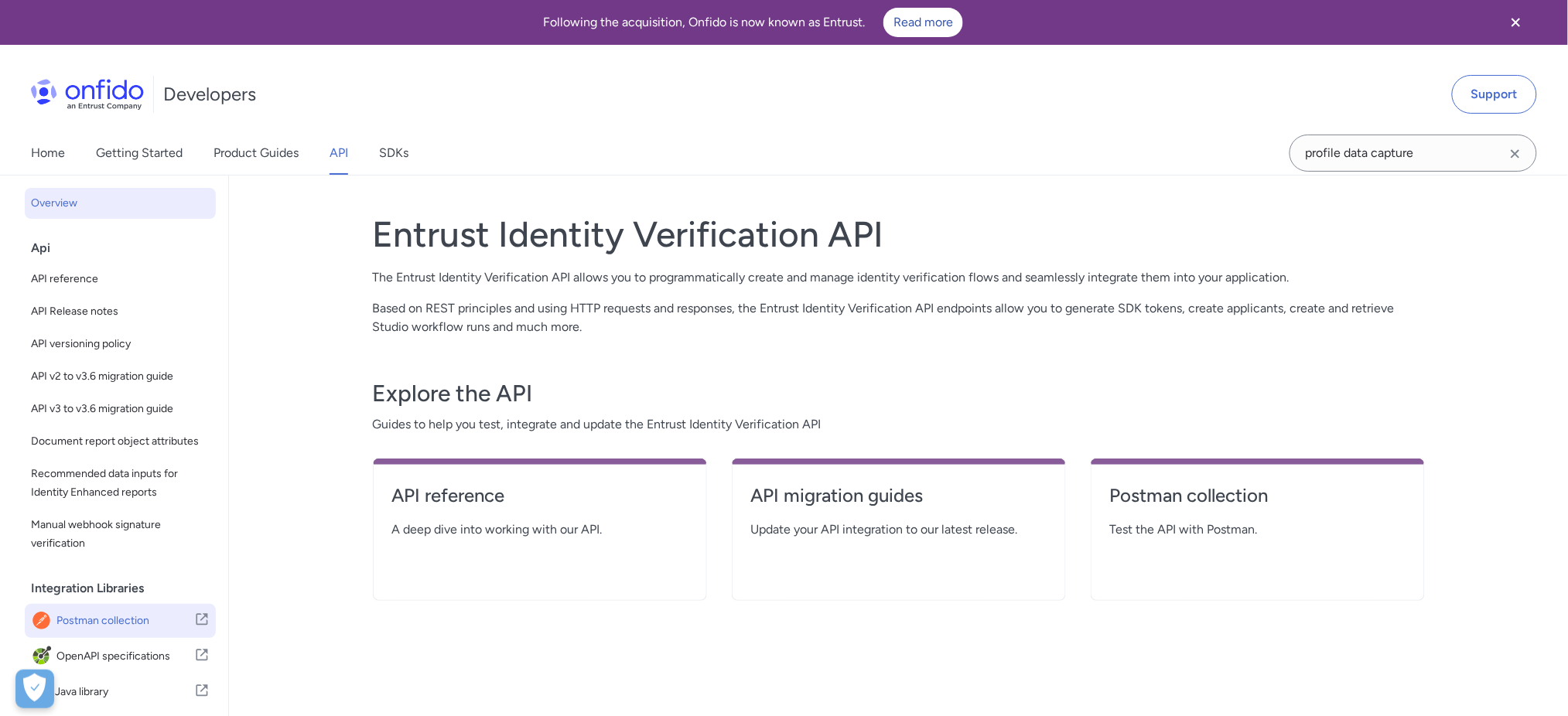
click at [112, 632] on span "Postman collection" at bounding box center [125, 621] width 138 height 22
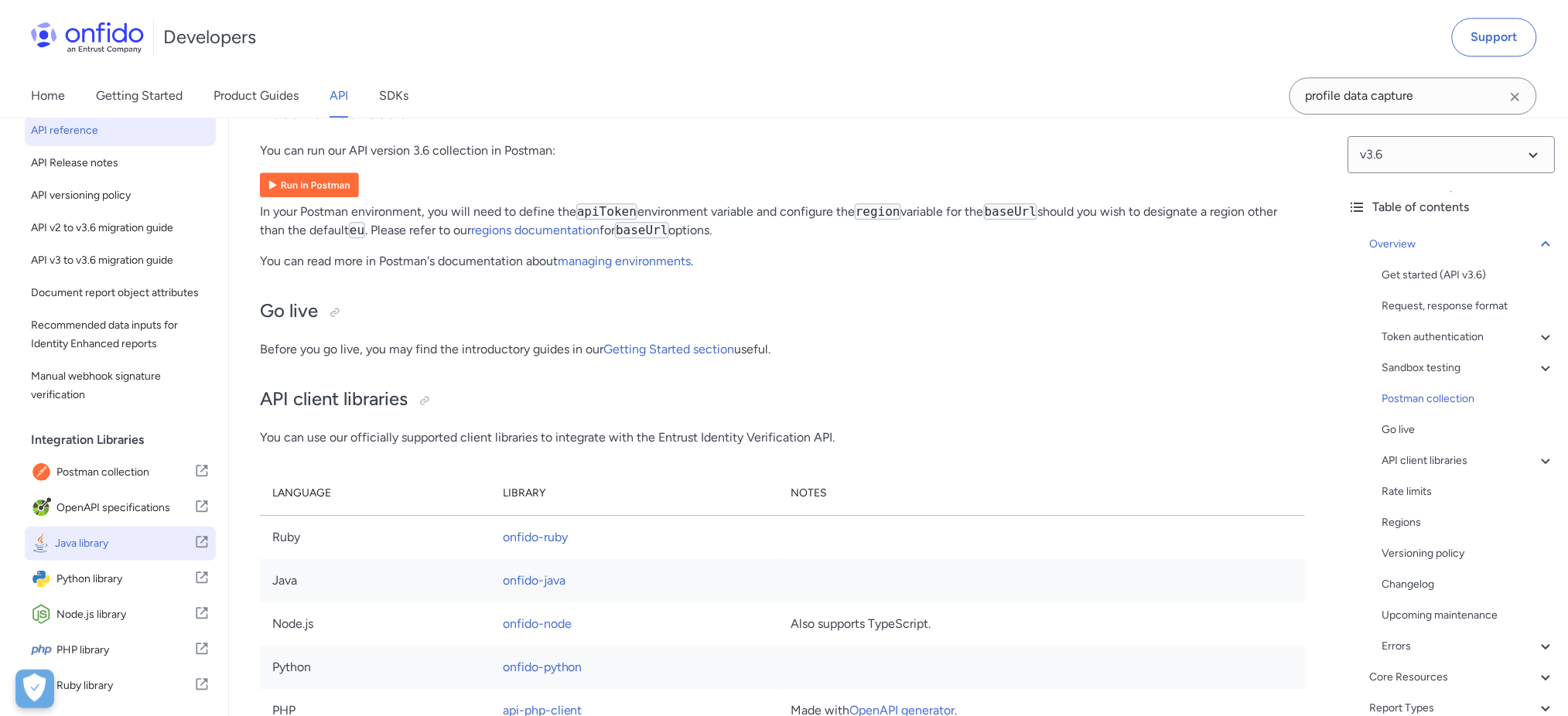
scroll to position [170, 0]
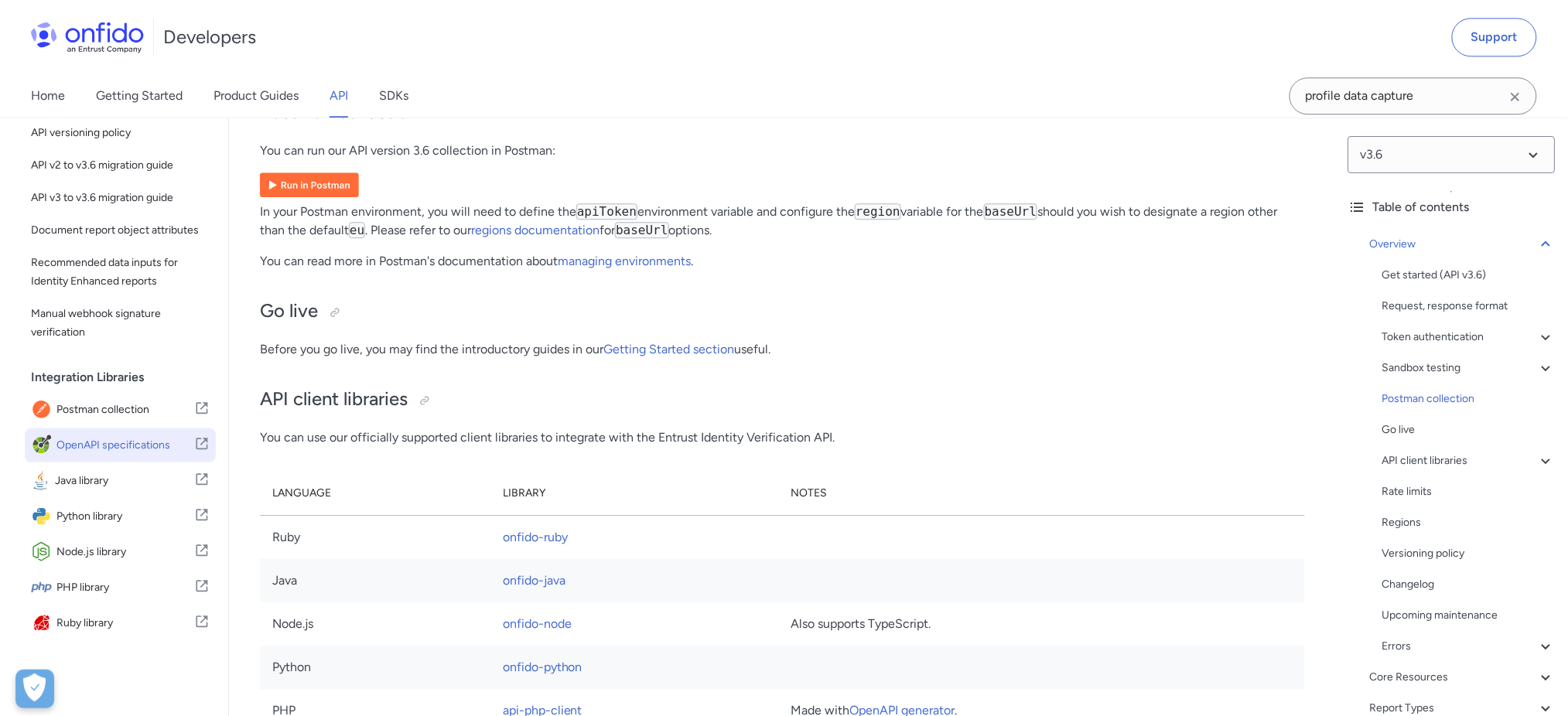
click at [105, 443] on span "OpenAPI specifications" at bounding box center [125, 445] width 138 height 22
click at [148, 402] on span "Postman collection" at bounding box center [125, 410] width 138 height 22
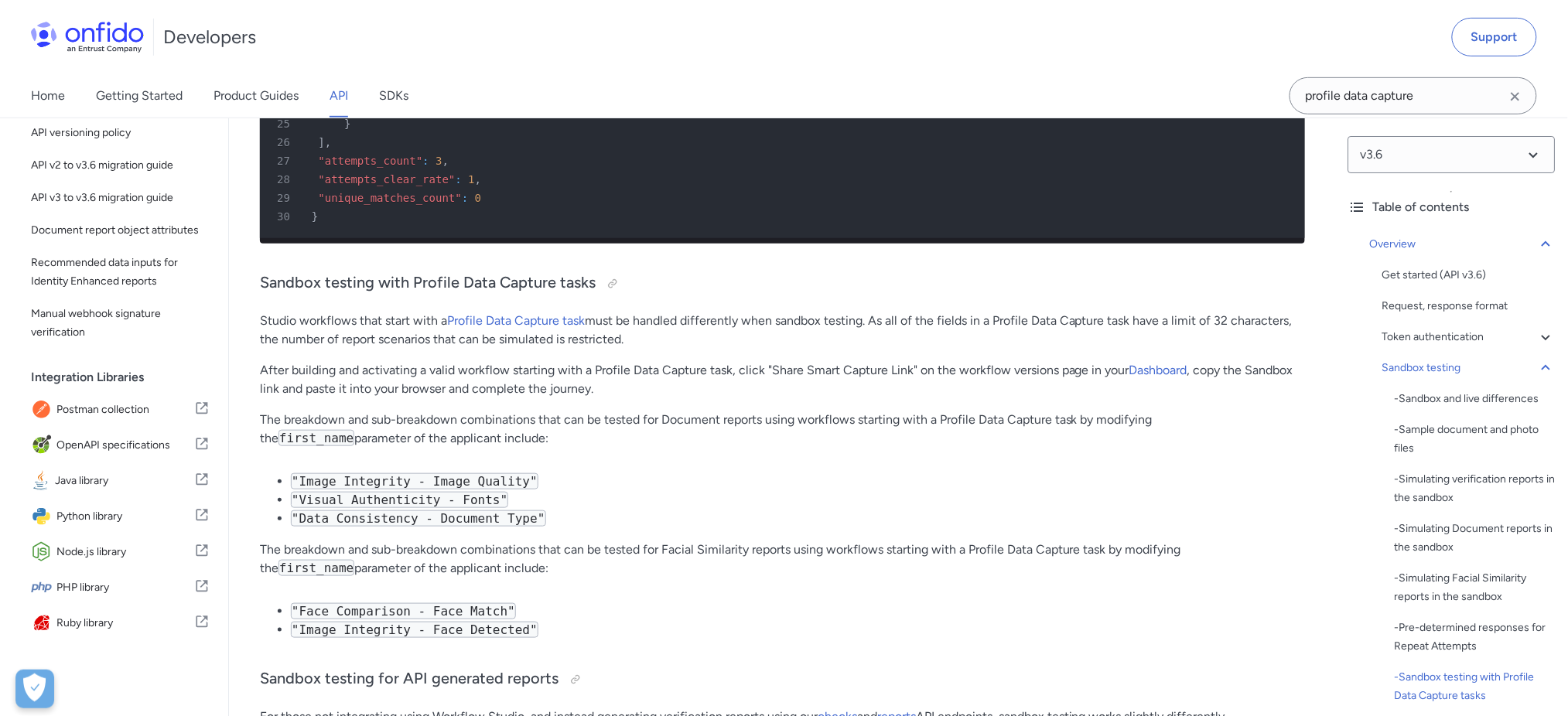
scroll to position [8834, 0]
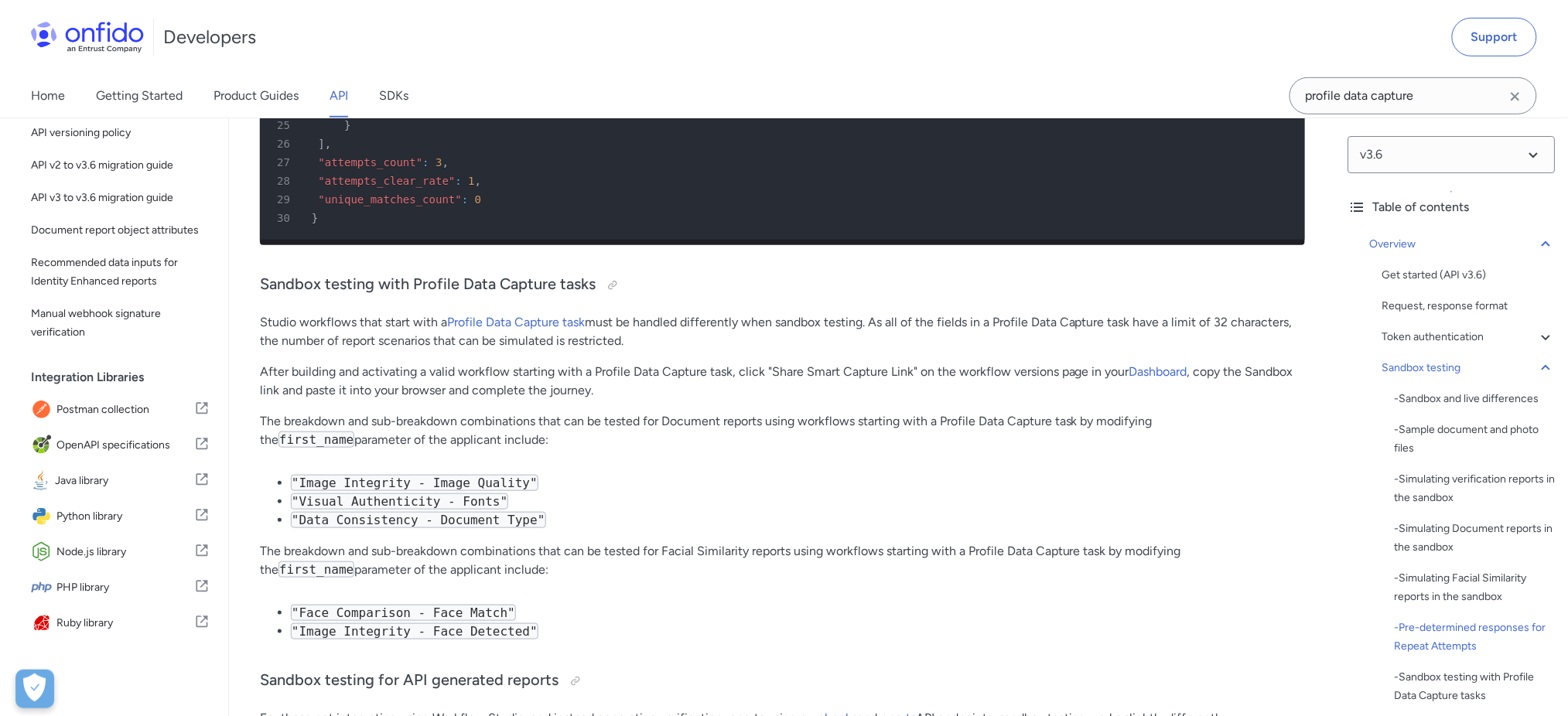
click at [1018, 57] on div "Developers Support" at bounding box center [784, 37] width 1568 height 74
click at [133, 416] on span "Postman collection" at bounding box center [125, 410] width 138 height 22
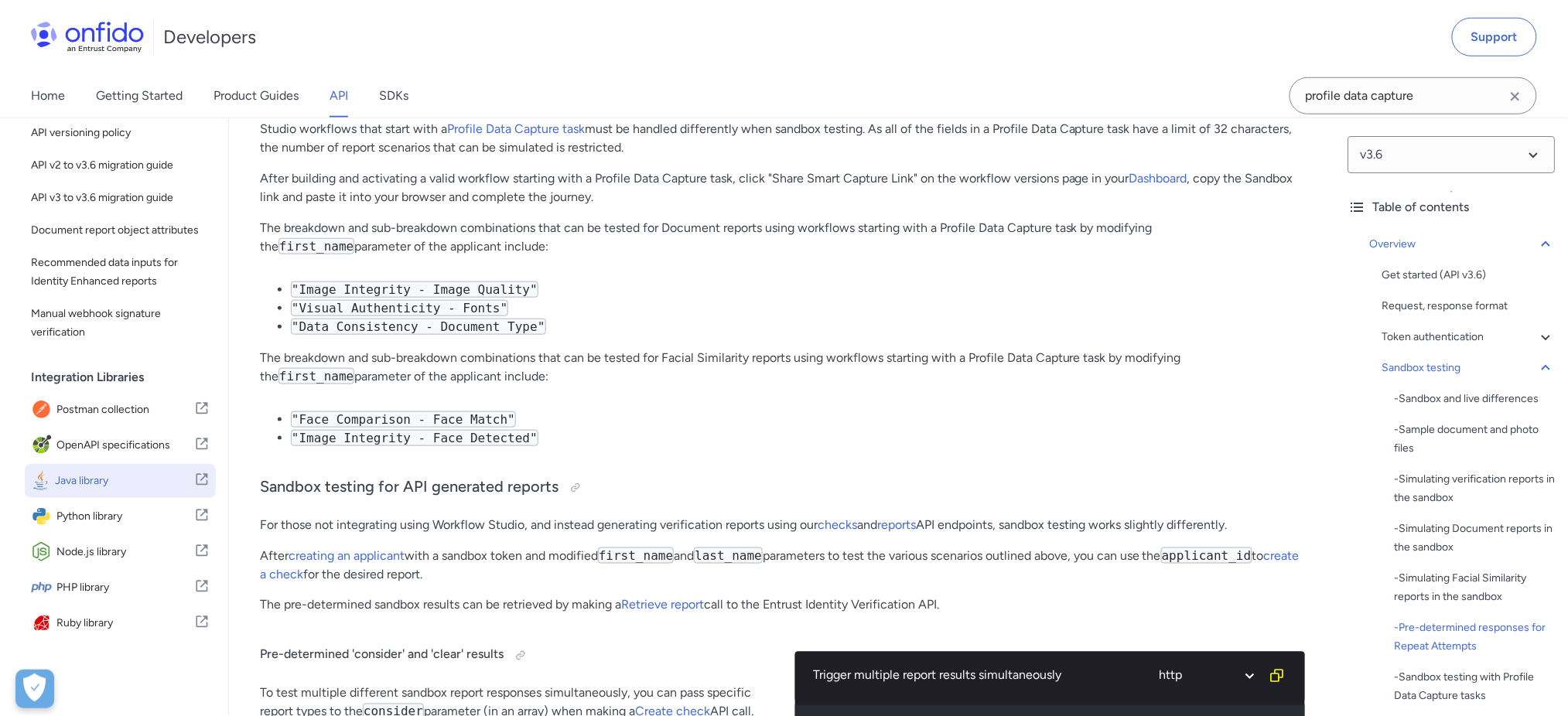
scroll to position [9040, 0]
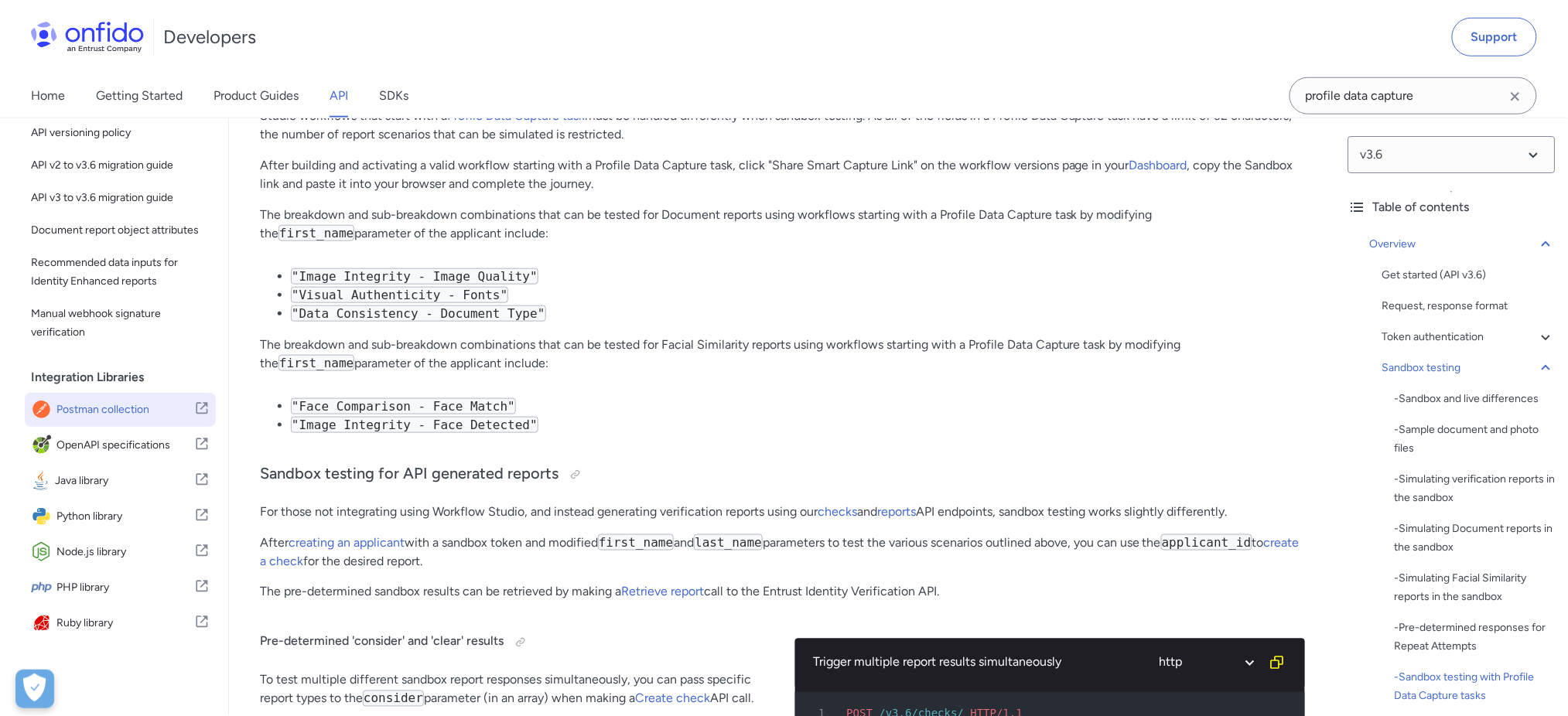
click at [139, 413] on span "Postman collection" at bounding box center [125, 410] width 138 height 22
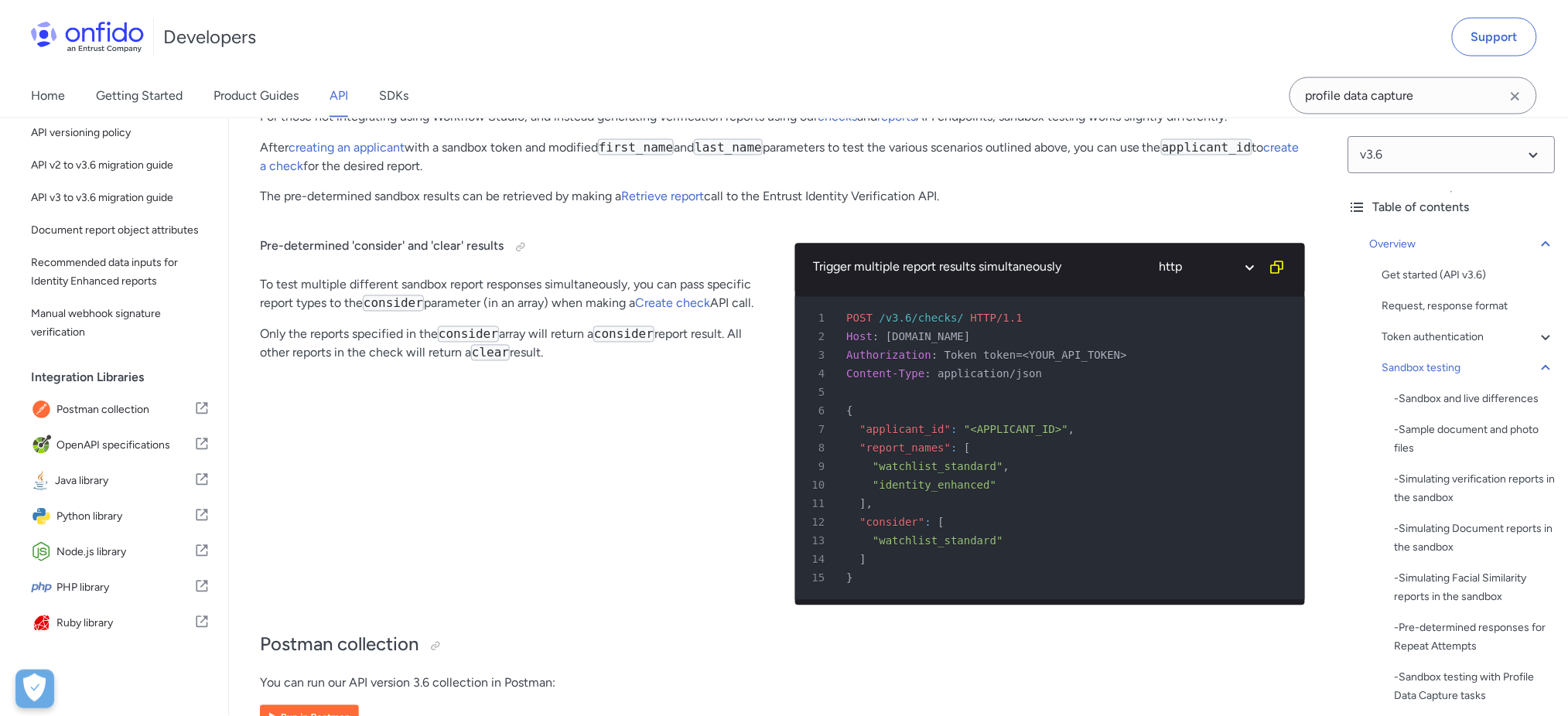
scroll to position [9556, 0]
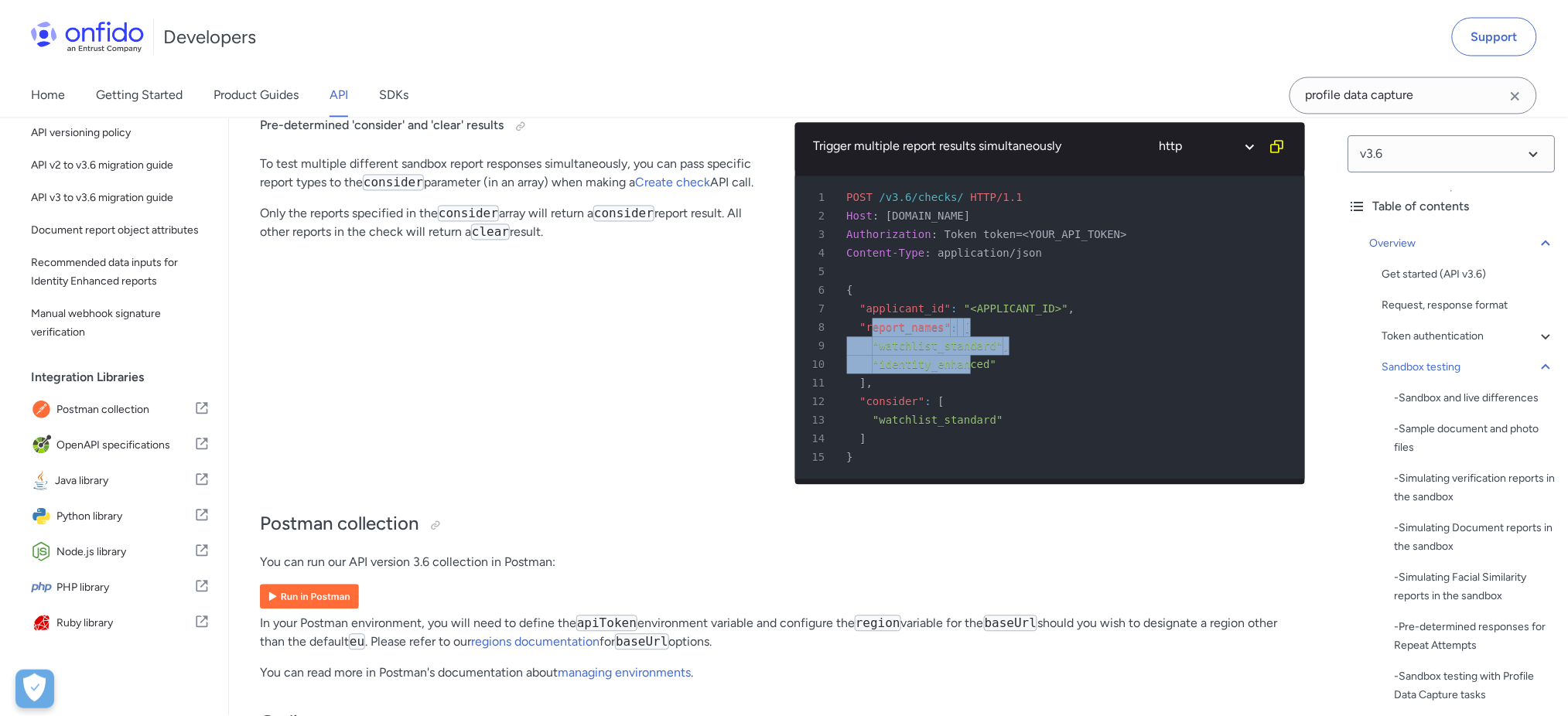
drag, startPoint x: 958, startPoint y: 408, endPoint x: 872, endPoint y: 380, distance: 90.4
click at [872, 380] on pre "1 POST /v3.6/checks/ HTTP/1.1 2 Host : api.eu.onfido.com 3 Authorization : Toke…" at bounding box center [1050, 328] width 511 height 303
click at [750, 497] on div "Pre-determined 'consider' and 'clear' results To test multiple different sandbo…" at bounding box center [514, 298] width 511 height 399
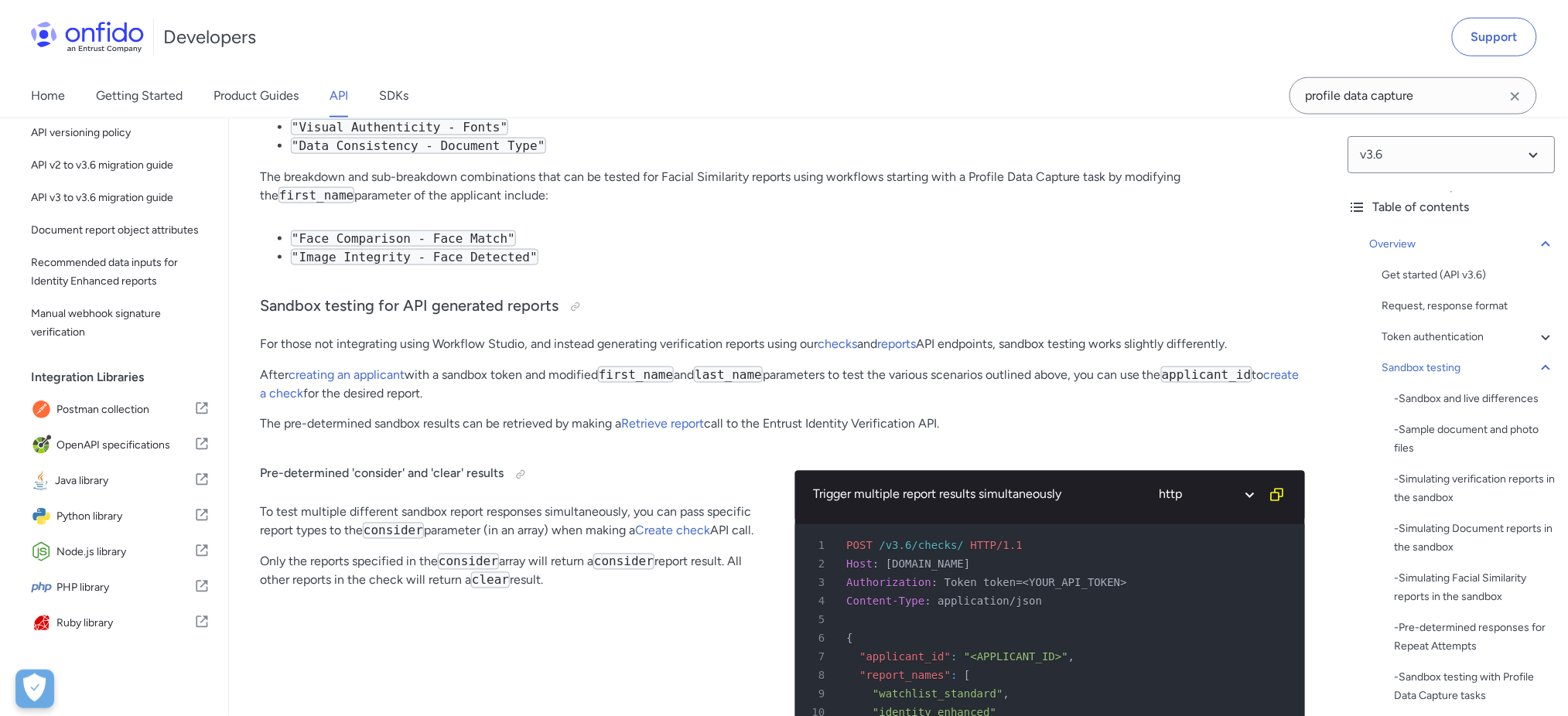
scroll to position [8937, 0]
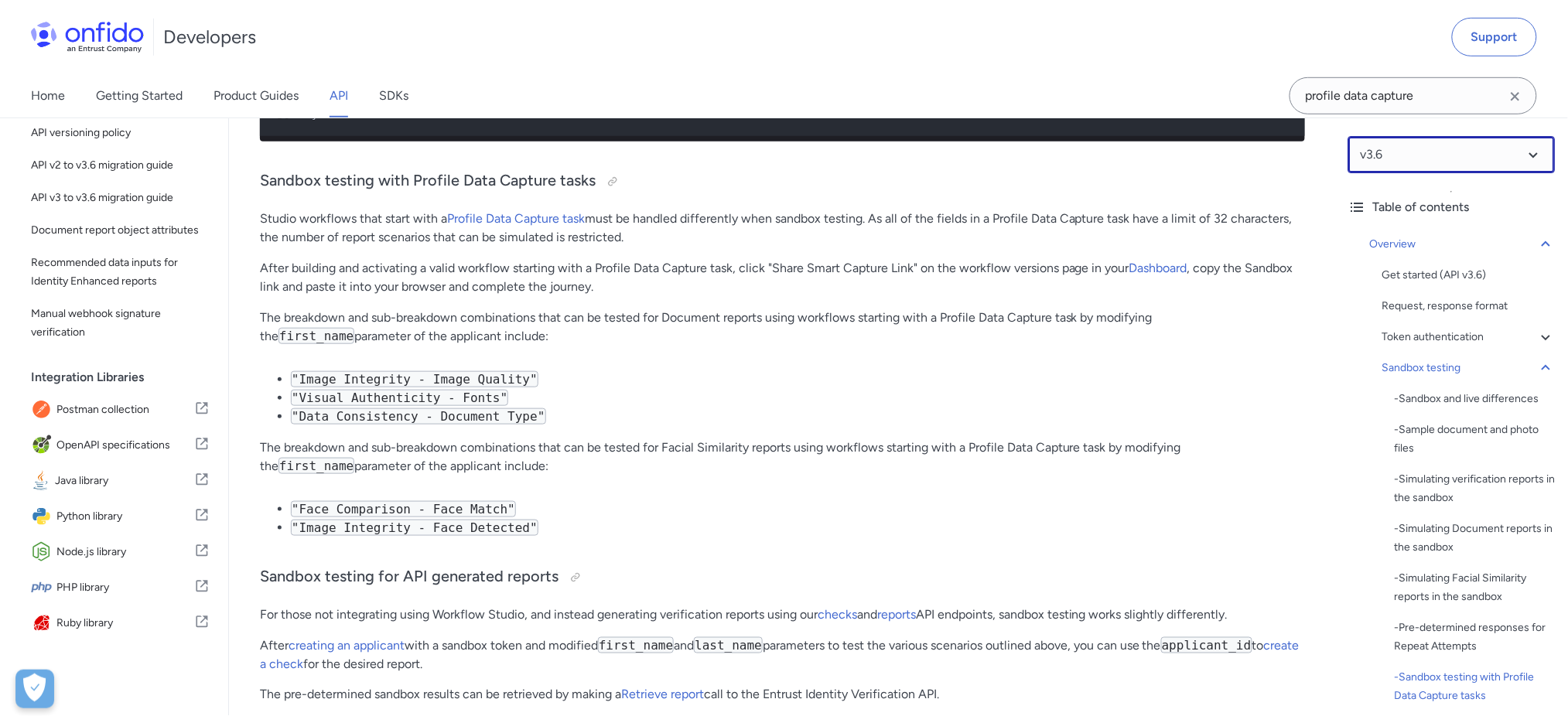
click at [1465, 147] on select at bounding box center [1452, 154] width 207 height 37
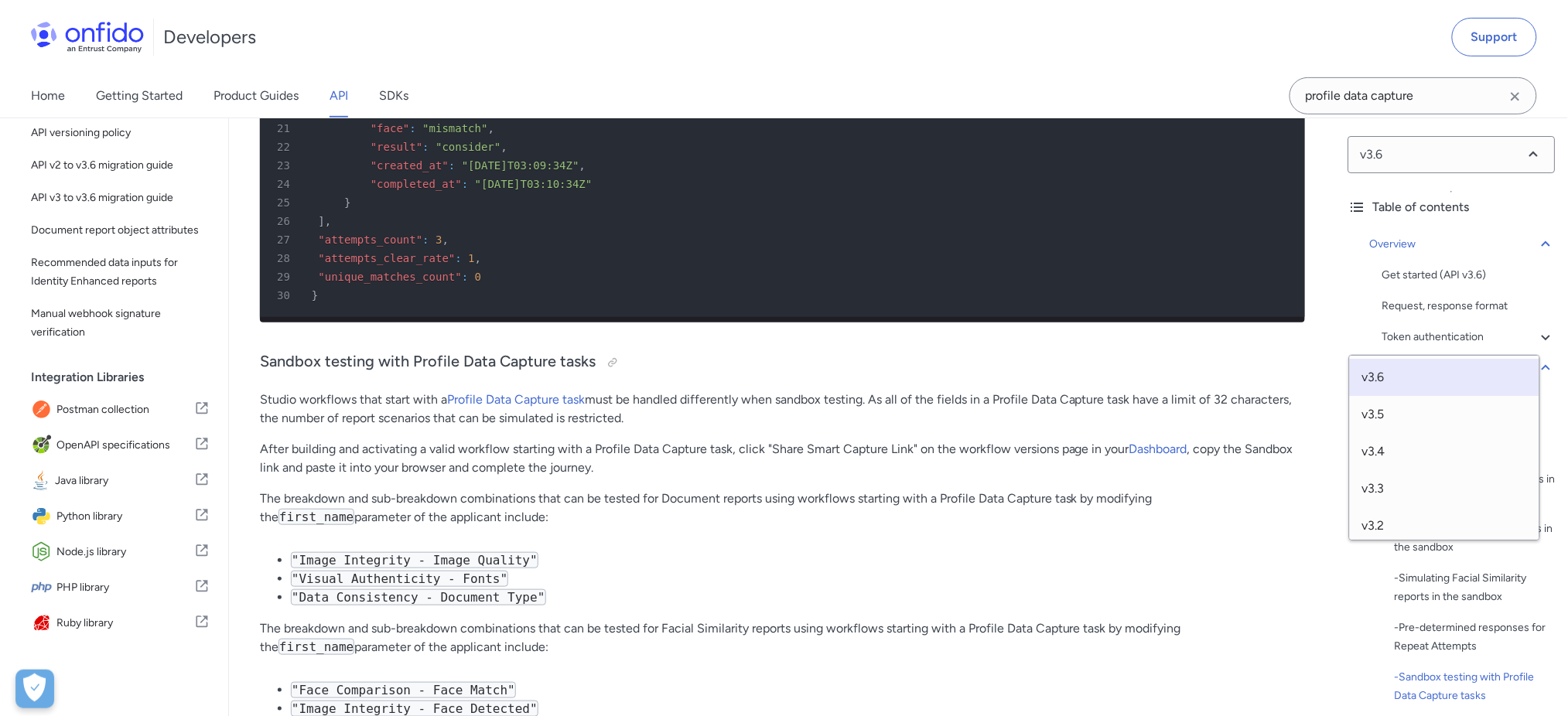
scroll to position [8627, 0]
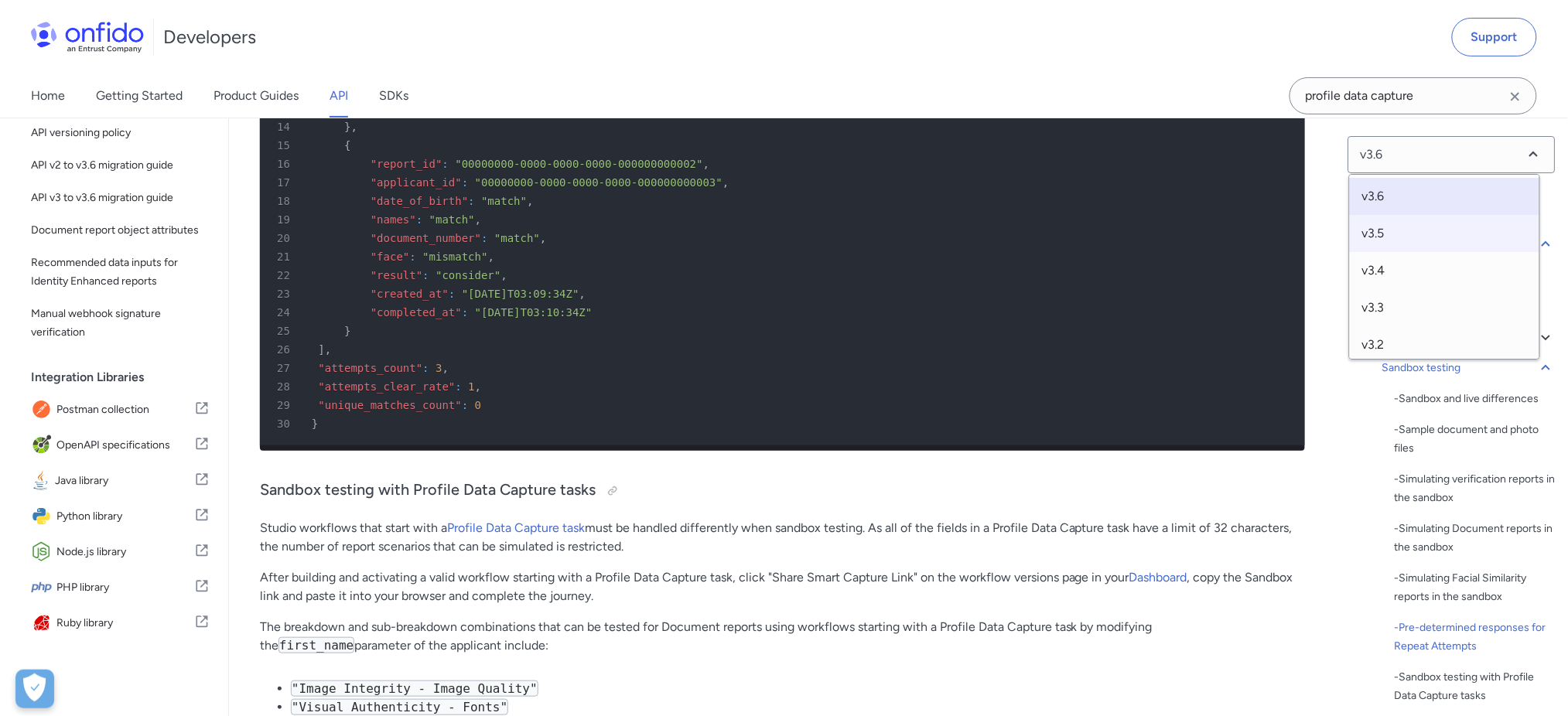
click at [1414, 235] on span "v3.5" at bounding box center [1445, 233] width 190 height 37
select select "3.5.0"
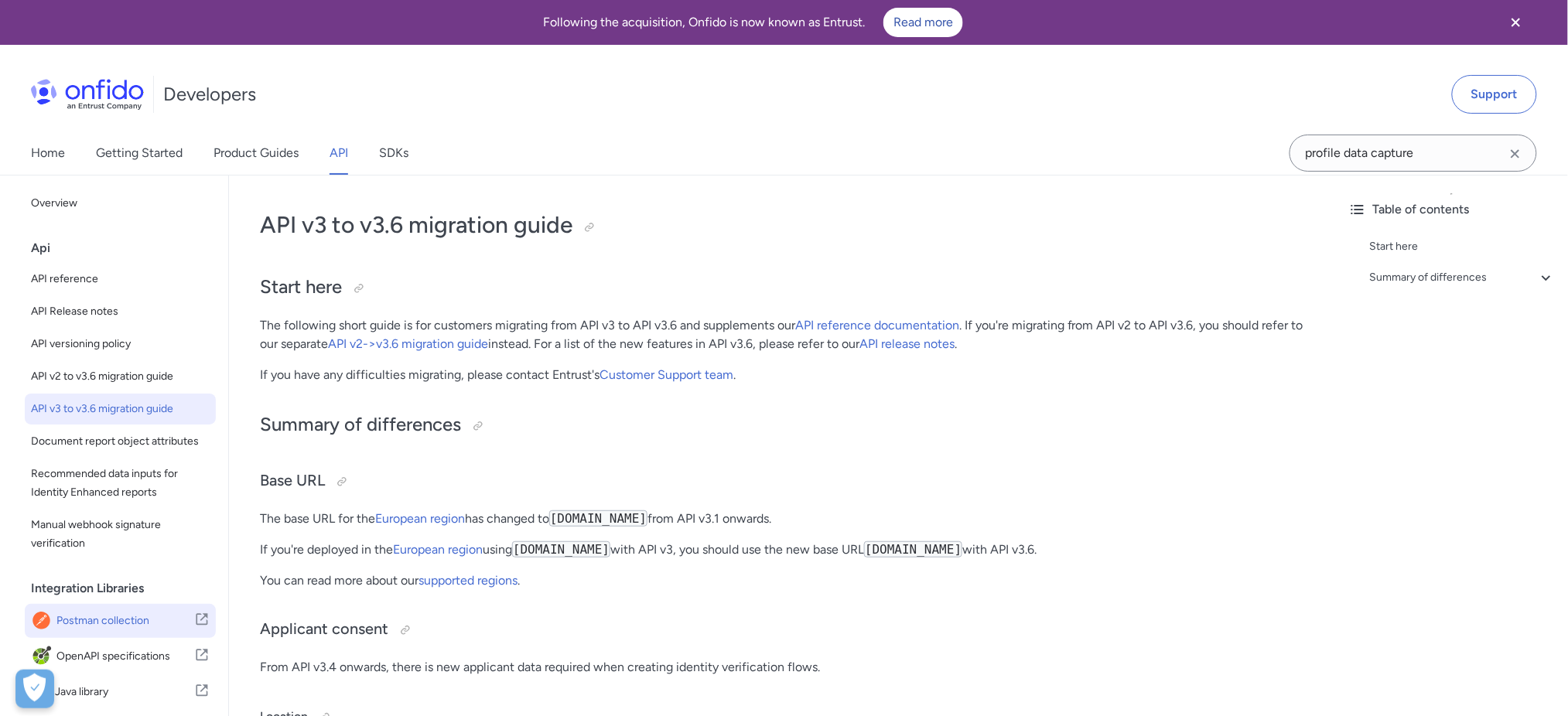
click at [148, 632] on span "Postman collection" at bounding box center [125, 621] width 138 height 22
drag, startPoint x: 1442, startPoint y: 228, endPoint x: 1443, endPoint y: 236, distance: 8.1
click at [1442, 229] on div "Table of contents Start here Summary of differences - Base URL - Applicant cons…" at bounding box center [1452, 475] width 232 height 599
click at [1450, 281] on div "Summary of differences" at bounding box center [1462, 278] width 185 height 19
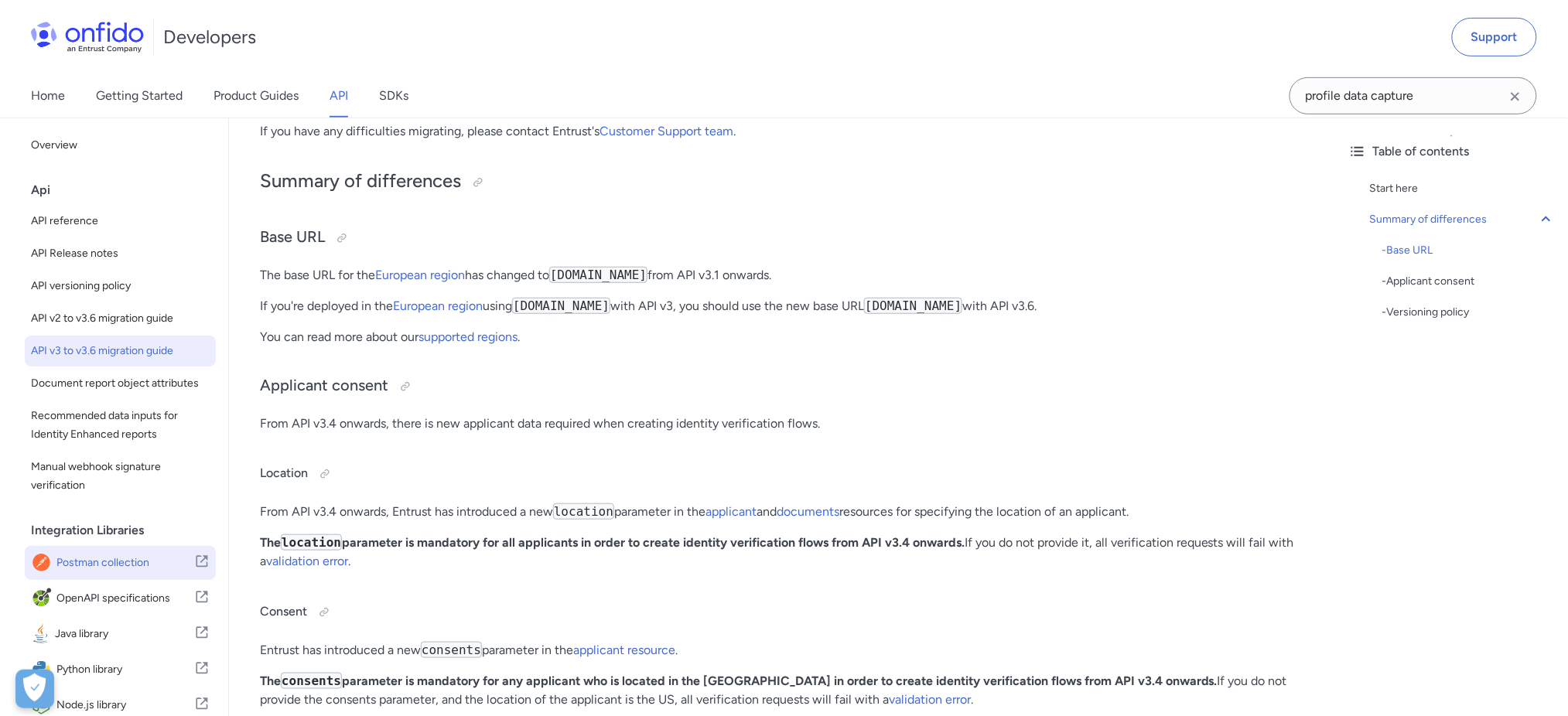
click at [98, 574] on span "Postman collection" at bounding box center [125, 563] width 138 height 22
